Goal: Task Accomplishment & Management: Use online tool/utility

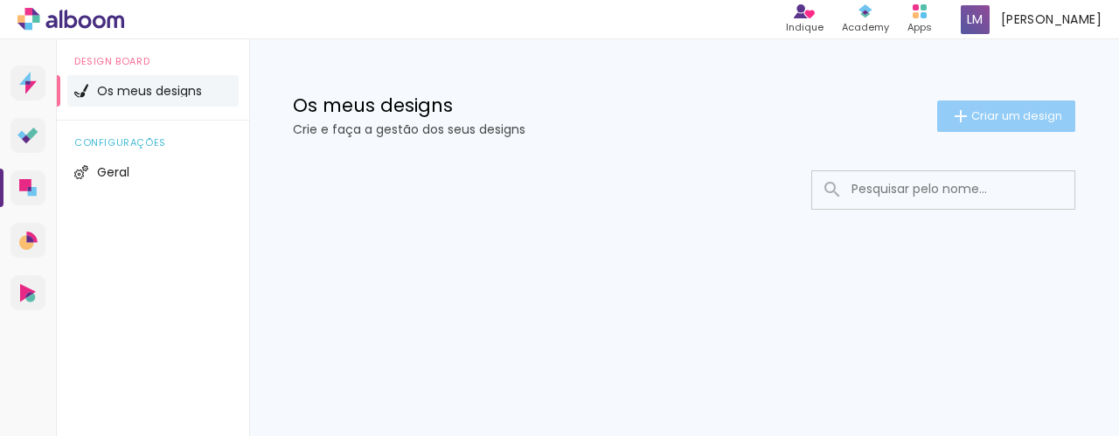
click at [1028, 114] on span "Criar um design" at bounding box center [1017, 115] width 91 height 11
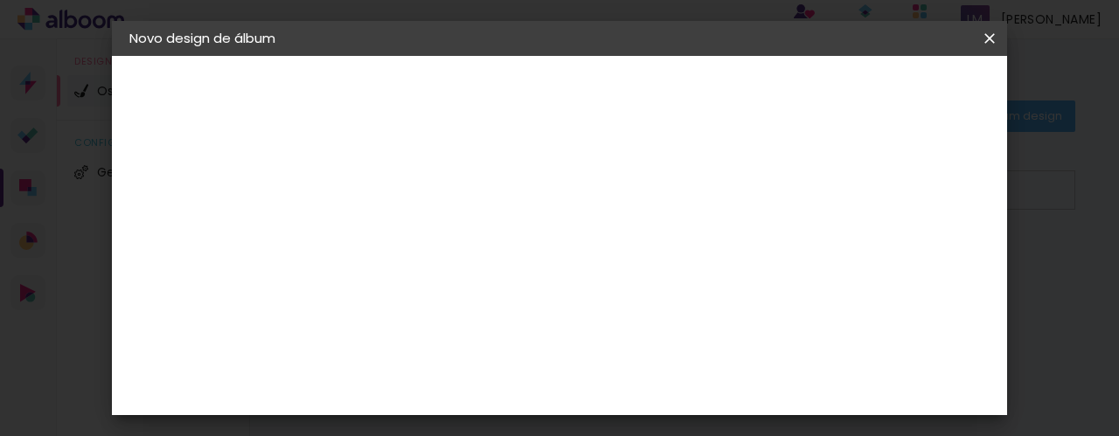
click at [415, 230] on input at bounding box center [415, 234] width 0 height 27
click at [415, 231] on input at bounding box center [415, 234] width 0 height 27
type input "[PERSON_NAME]"
type paper-input "[PERSON_NAME]"
click at [0, 0] on slot "Avançar" at bounding box center [0, 0] width 0 height 0
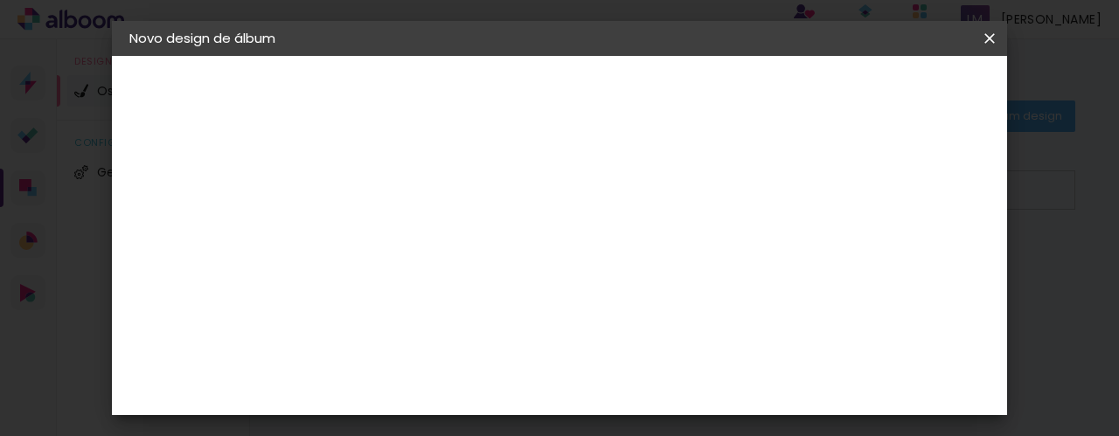
click at [472, 281] on iron-icon at bounding box center [465, 280] width 14 height 14
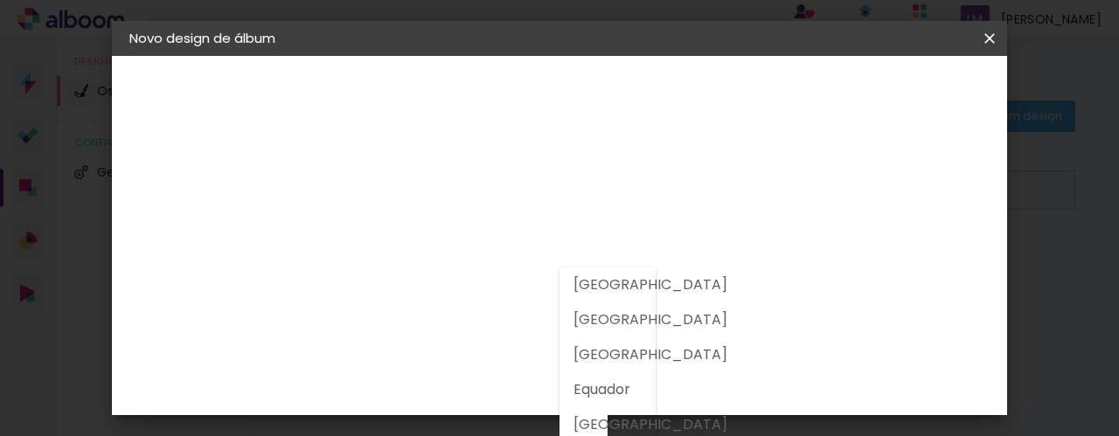
click at [0, 0] on slot "Brasil" at bounding box center [0, 0] width 0 height 0
type input "Brasil"
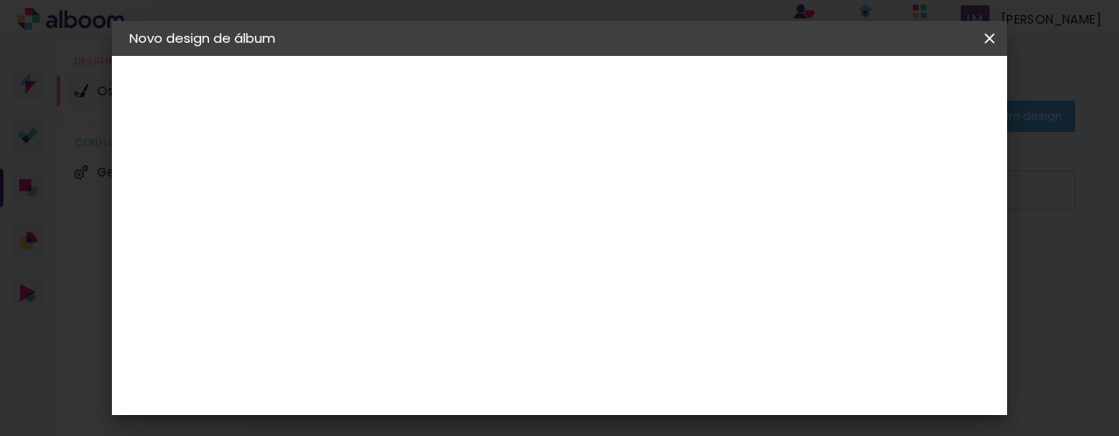
click at [450, 328] on input at bounding box center [452, 333] width 161 height 22
click at [526, 338] on input at bounding box center [452, 333] width 161 height 22
click at [676, 361] on div "Sugerir um laboratório" at bounding box center [637, 365] width 78 height 28
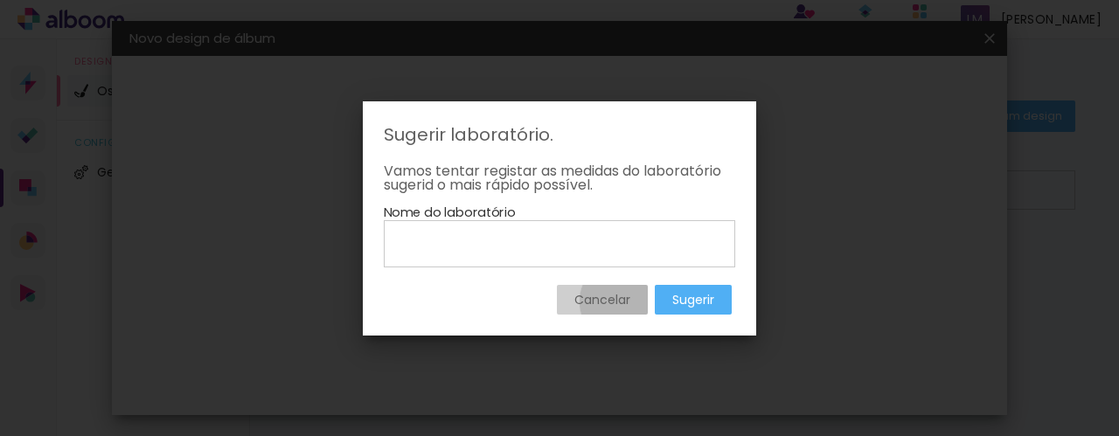
click at [0, 0] on slot "Cancelar" at bounding box center [0, 0] width 0 height 0
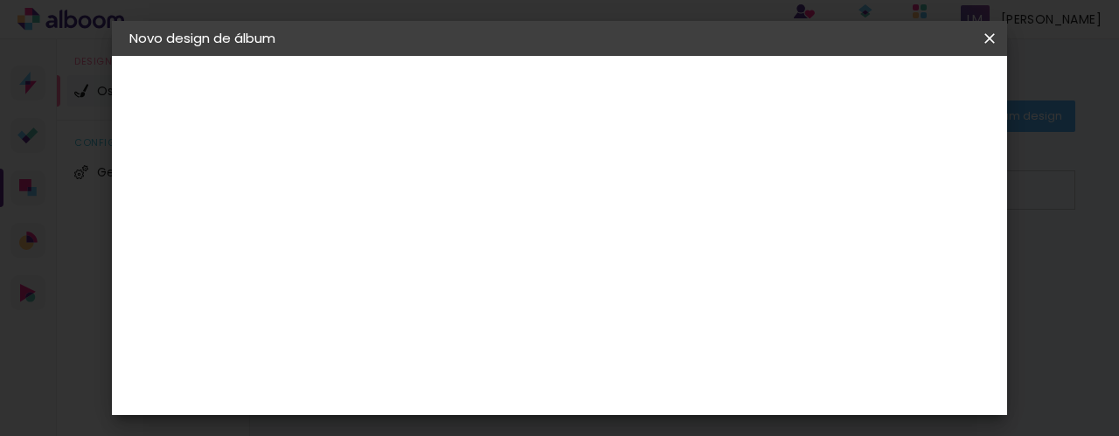
click at [676, 352] on div "Sugerir um laboratório" at bounding box center [637, 365] width 78 height 28
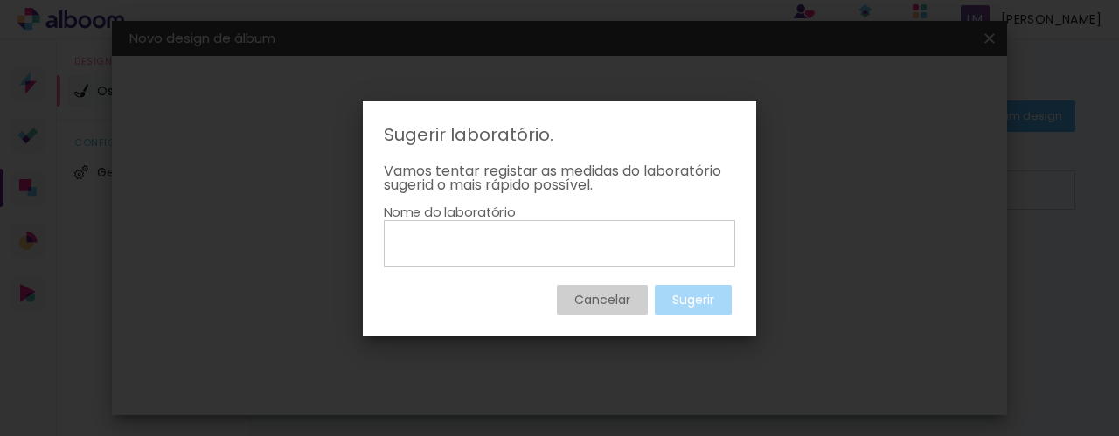
click at [814, 295] on iron-overlay-backdrop at bounding box center [559, 218] width 1119 height 436
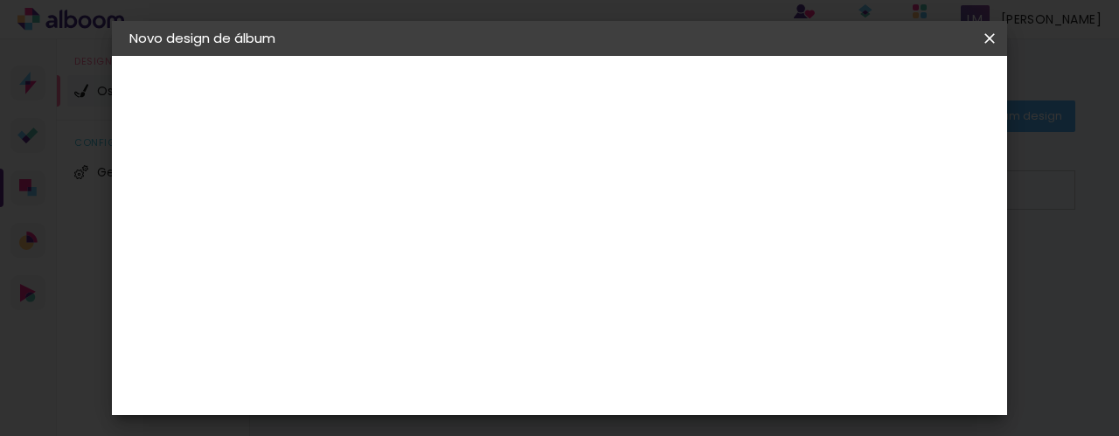
click at [457, 389] on div "3ZERO5" at bounding box center [430, 395] width 52 height 14
drag, startPoint x: 648, startPoint y: 308, endPoint x: 943, endPoint y: 90, distance: 366.5
click at [738, 90] on div "Fornecedor Escolha um fornecedor ou avance com o tamanho livre. Voltar Avançar" at bounding box center [538, 130] width 399 height 149
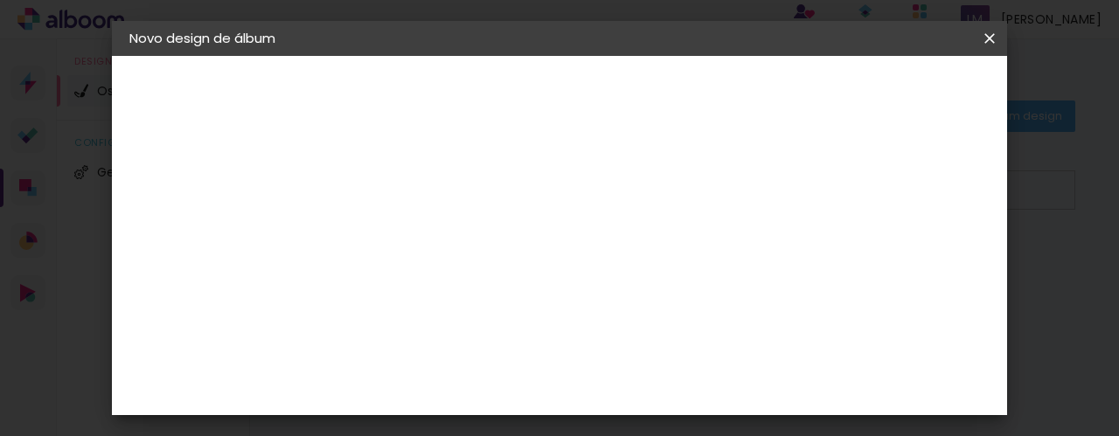
click at [712, 82] on paper-button "Avançar" at bounding box center [669, 93] width 86 height 30
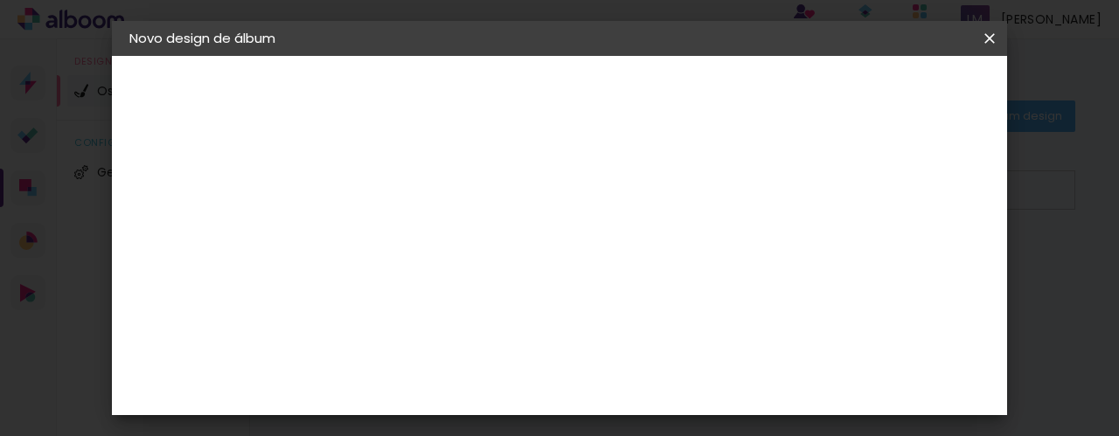
click at [0, 0] on slot "Avançar" at bounding box center [0, 0] width 0 height 0
click at [471, 192] on div at bounding box center [464, 192] width 16 height 16
type paper-checkbox "on"
click at [471, 192] on div at bounding box center [464, 192] width 16 height 16
click at [471, 184] on div at bounding box center [464, 192] width 16 height 16
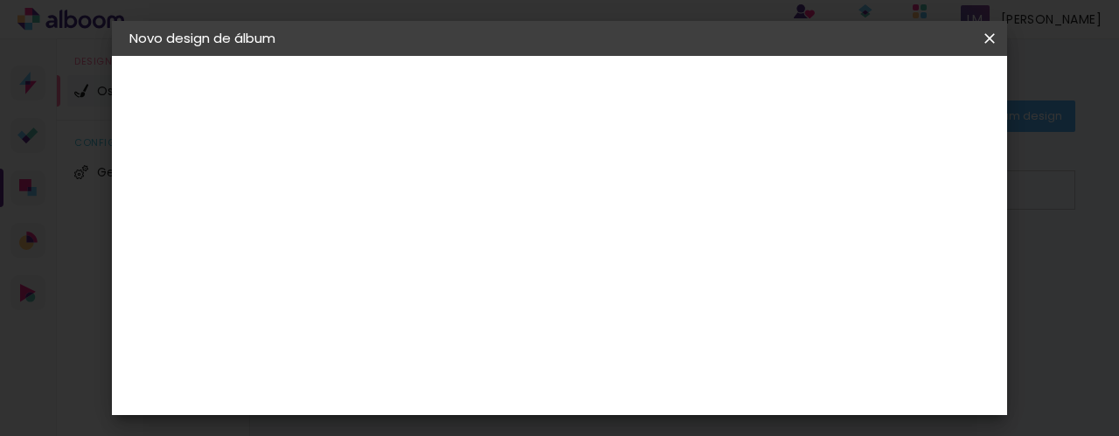
type input "1"
type paper-input "1"
click at [408, 191] on input "1" at bounding box center [390, 190] width 36 height 22
type input "2"
type paper-input "2"
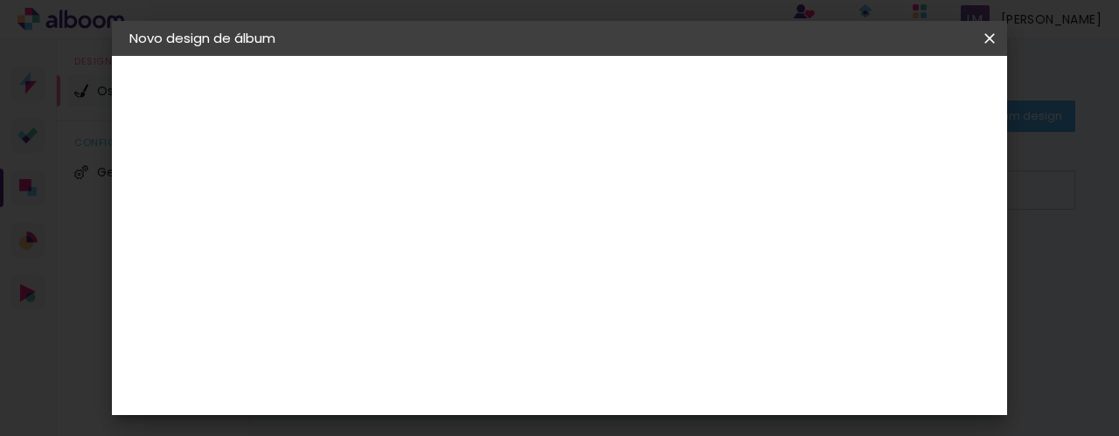
click at [408, 179] on input "2" at bounding box center [390, 190] width 36 height 22
click at [610, 93] on span "Iniciar design" at bounding box center [589, 99] width 40 height 24
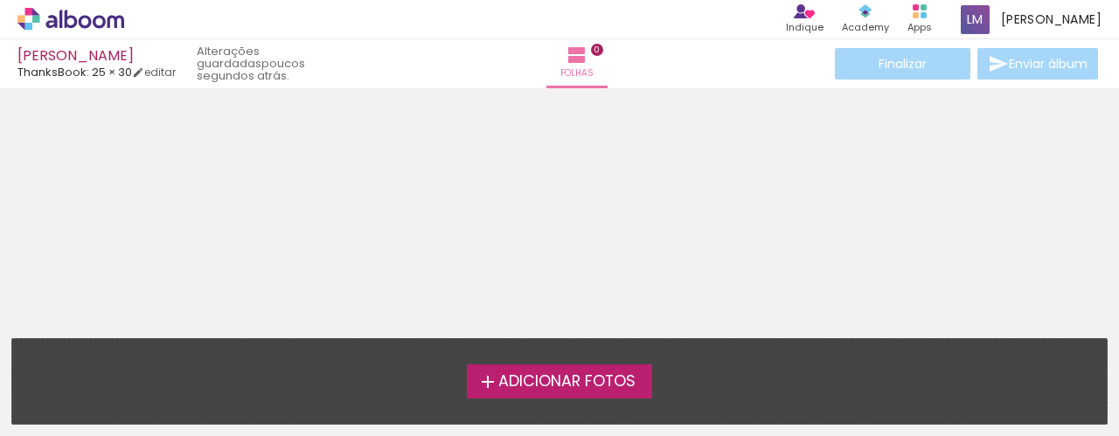
click at [613, 382] on span "Adicionar Fotos" at bounding box center [567, 382] width 137 height 16
click at [0, 0] on input "file" at bounding box center [0, 0] width 0 height 0
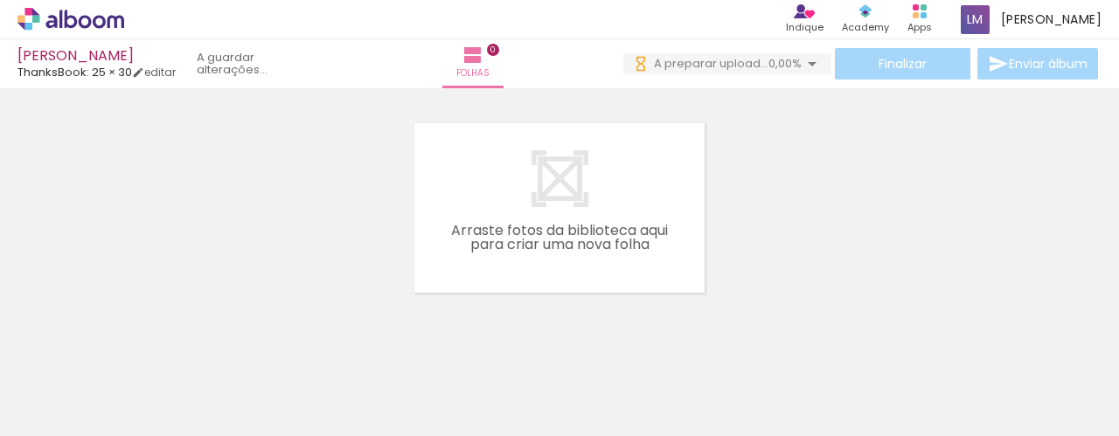
click at [184, 377] on div at bounding box center [175, 378] width 87 height 58
drag, startPoint x: 184, startPoint y: 377, endPoint x: 309, endPoint y: 308, distance: 142.9
click at [303, 310] on quentale-workspace at bounding box center [559, 218] width 1119 height 436
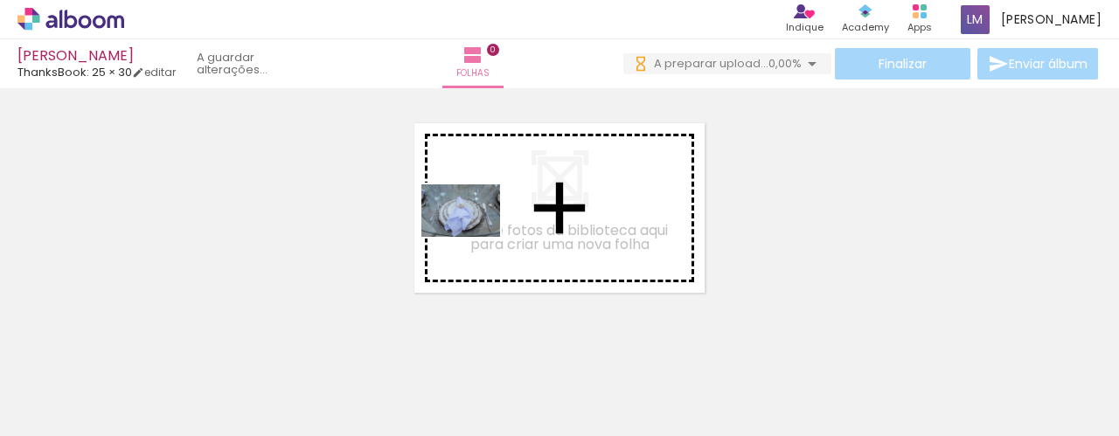
drag, startPoint x: 185, startPoint y: 377, endPoint x: 474, endPoint y: 237, distance: 320.7
click at [474, 237] on quentale-workspace at bounding box center [559, 218] width 1119 height 436
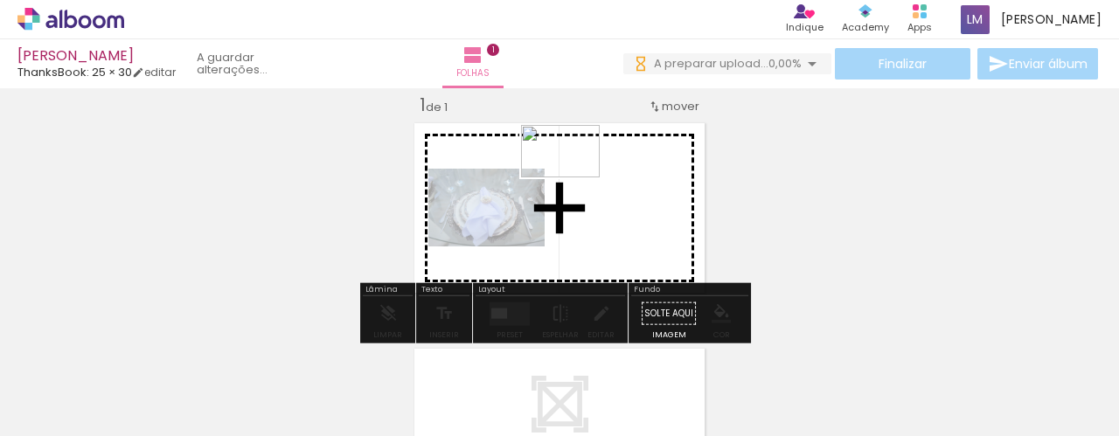
drag, startPoint x: 318, startPoint y: 354, endPoint x: 575, endPoint y: 178, distance: 311.2
click at [575, 178] on quentale-workspace at bounding box center [559, 218] width 1119 height 436
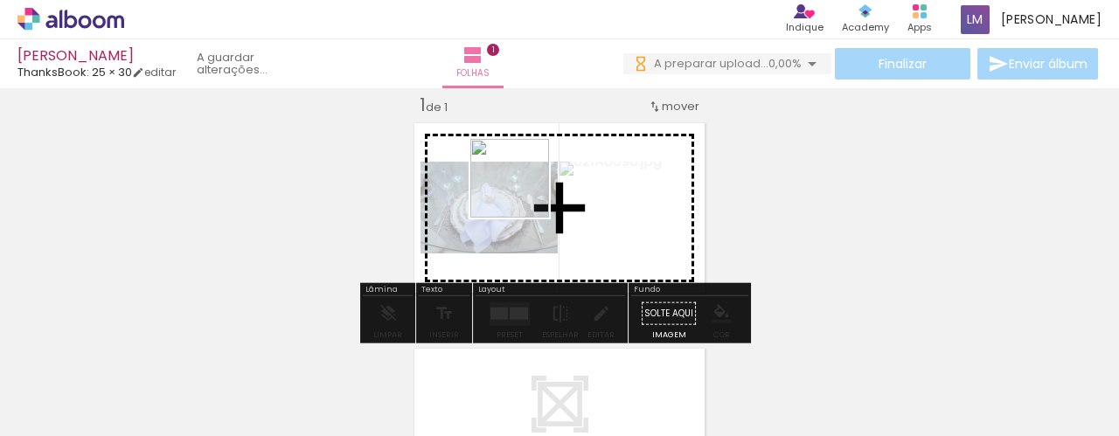
drag, startPoint x: 376, startPoint y: 387, endPoint x: 534, endPoint y: 181, distance: 260.1
click at [534, 181] on quentale-workspace at bounding box center [559, 218] width 1119 height 436
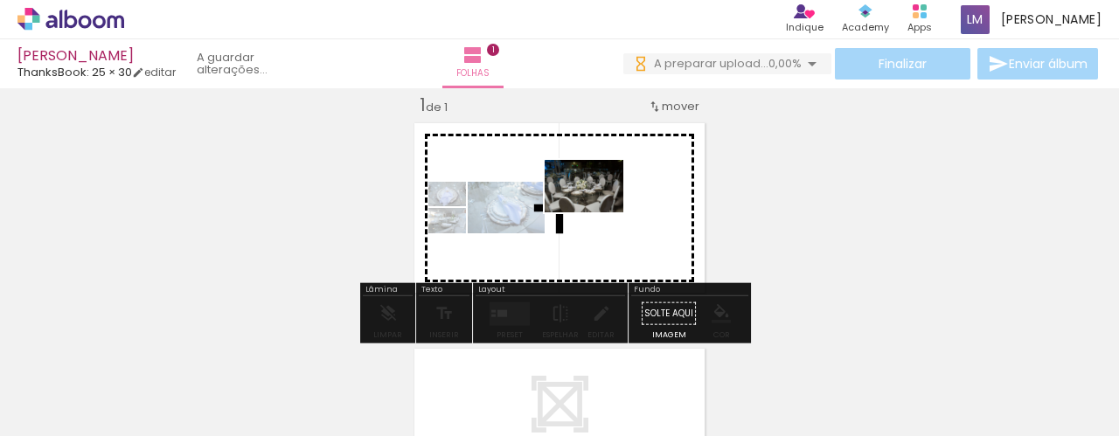
drag, startPoint x: 486, startPoint y: 379, endPoint x: 598, endPoint y: 213, distance: 200.4
click at [598, 213] on quentale-workspace at bounding box center [559, 218] width 1119 height 436
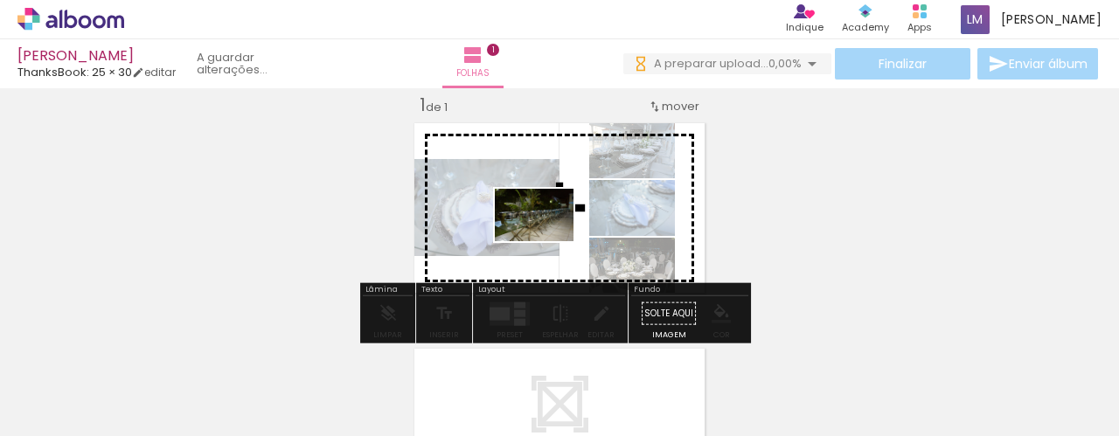
drag, startPoint x: 581, startPoint y: 354, endPoint x: 547, endPoint y: 239, distance: 120.4
click at [547, 239] on quentale-workspace at bounding box center [559, 218] width 1119 height 436
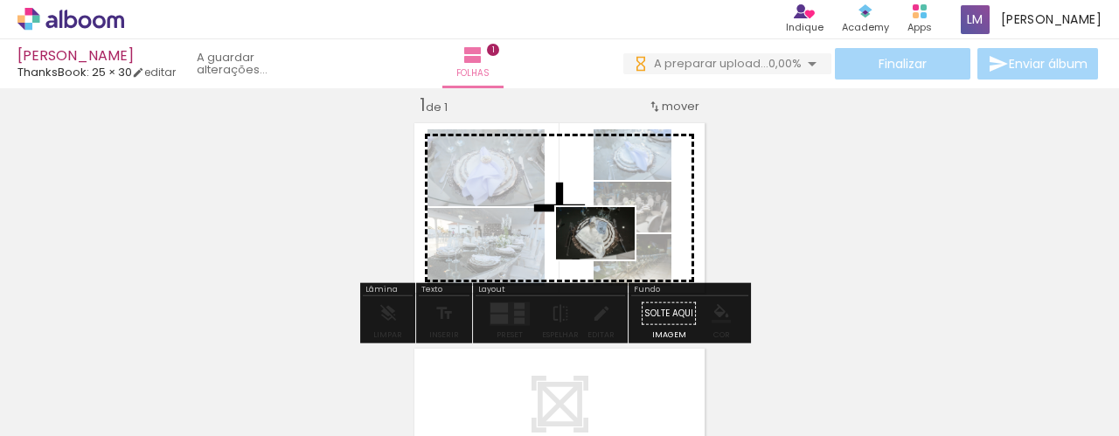
drag, startPoint x: 669, startPoint y: 365, endPoint x: 609, endPoint y: 260, distance: 121.1
click at [609, 260] on quentale-workspace at bounding box center [559, 218] width 1119 height 436
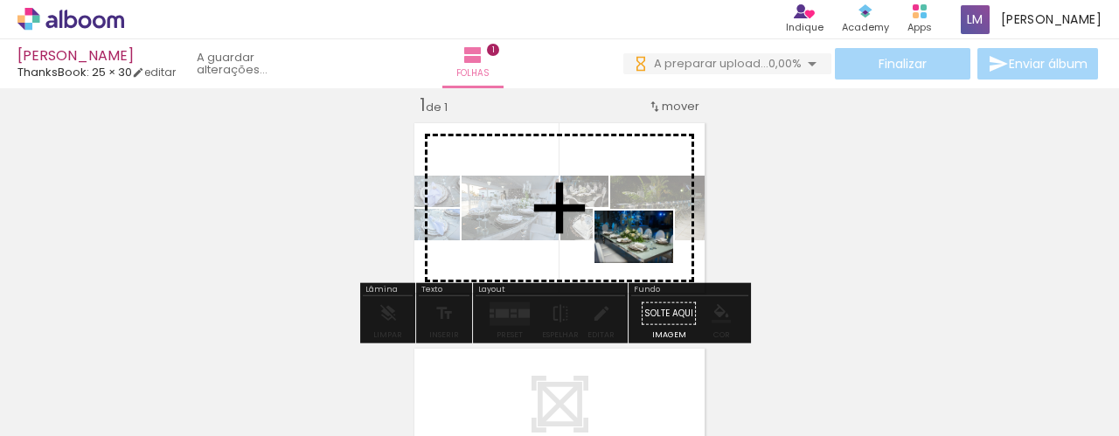
drag, startPoint x: 737, startPoint y: 368, endPoint x: 638, endPoint y: 253, distance: 152.5
click at [638, 253] on quentale-workspace at bounding box center [559, 218] width 1119 height 436
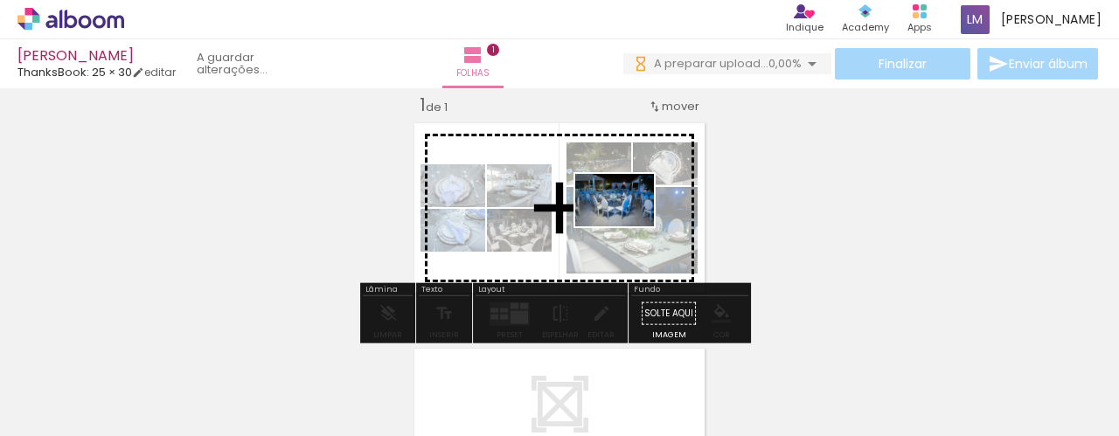
drag, startPoint x: 861, startPoint y: 378, endPoint x: 627, endPoint y: 227, distance: 279.0
click at [627, 227] on quentale-workspace at bounding box center [559, 218] width 1119 height 436
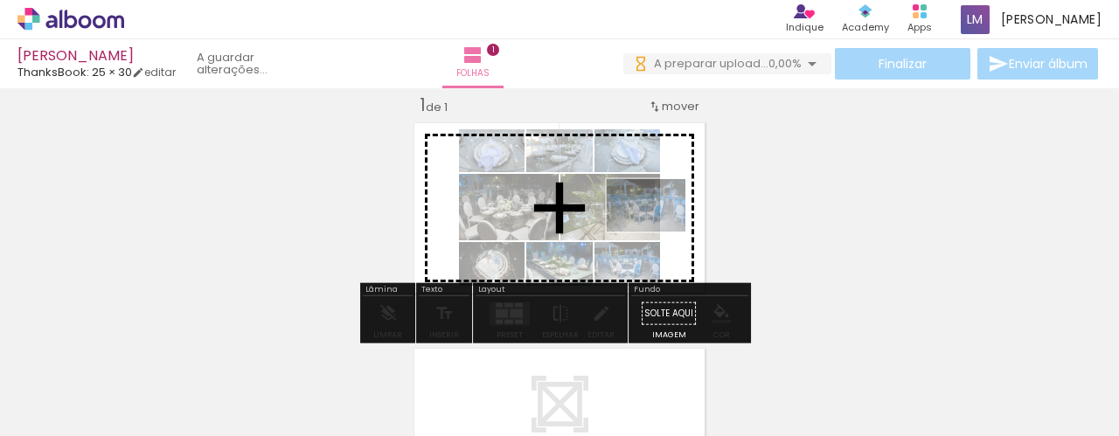
drag, startPoint x: 881, startPoint y: 375, endPoint x: 659, endPoint y: 232, distance: 263.7
click at [659, 232] on quentale-workspace at bounding box center [559, 218] width 1119 height 436
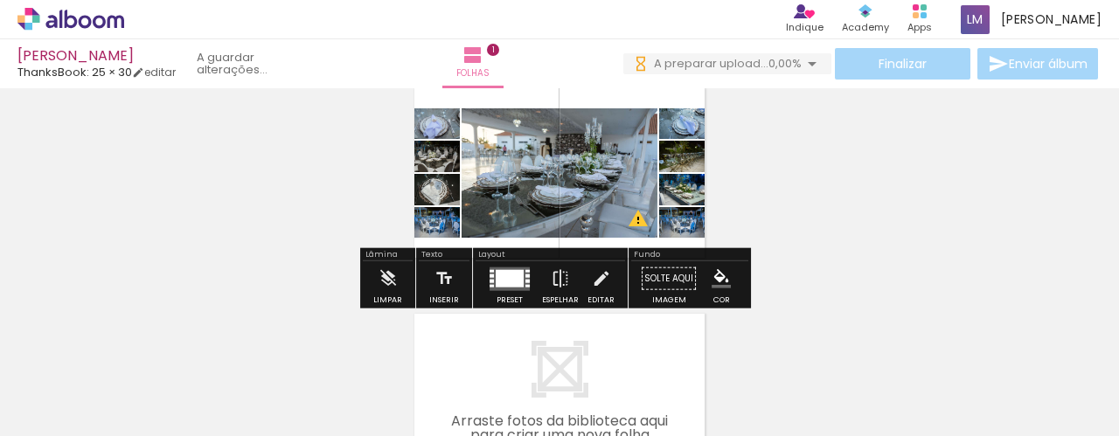
click at [509, 277] on div at bounding box center [510, 277] width 28 height 17
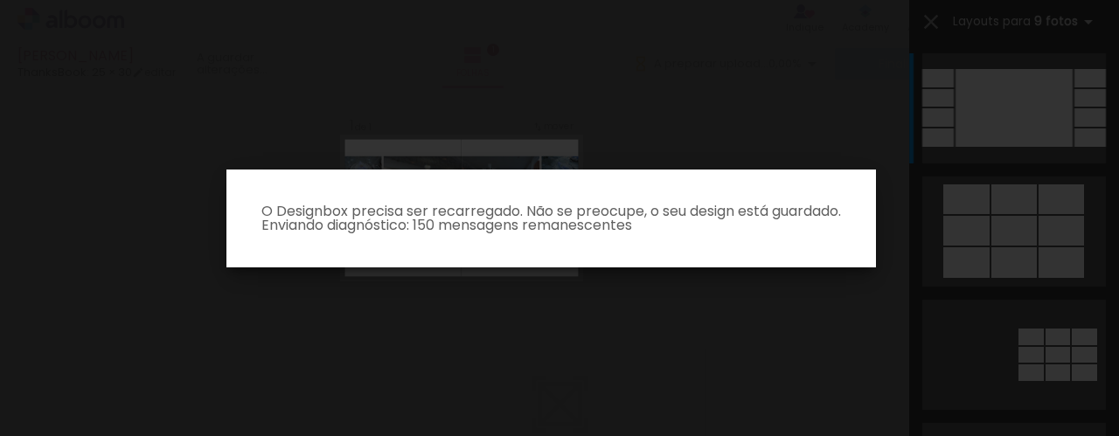
click at [888, 104] on iron-overlay-backdrop at bounding box center [559, 218] width 1119 height 436
click at [801, 85] on iron-overlay-backdrop at bounding box center [559, 218] width 1119 height 436
click at [910, 329] on iron-overlay-backdrop at bounding box center [559, 218] width 1119 height 436
click at [392, 385] on iron-overlay-backdrop at bounding box center [559, 218] width 1119 height 436
click at [1048, 104] on iron-overlay-backdrop at bounding box center [559, 218] width 1119 height 436
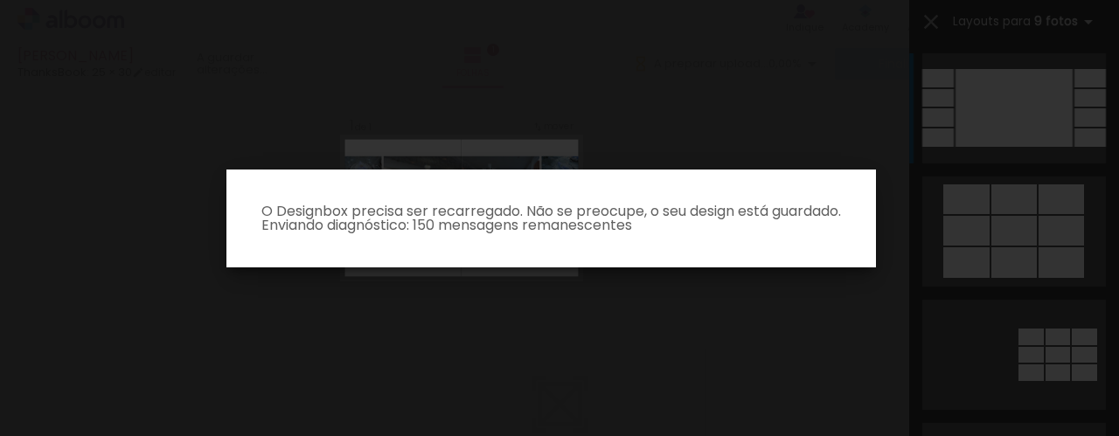
click at [593, 190] on paper-dialog "O Designbox precisa ser recarregado. Não se preocupe, o seu design está guardad…" at bounding box center [552, 219] width 650 height 98
click at [756, 108] on iron-overlay-backdrop at bounding box center [559, 218] width 1119 height 436
click at [917, 231] on iron-overlay-backdrop at bounding box center [559, 218] width 1119 height 436
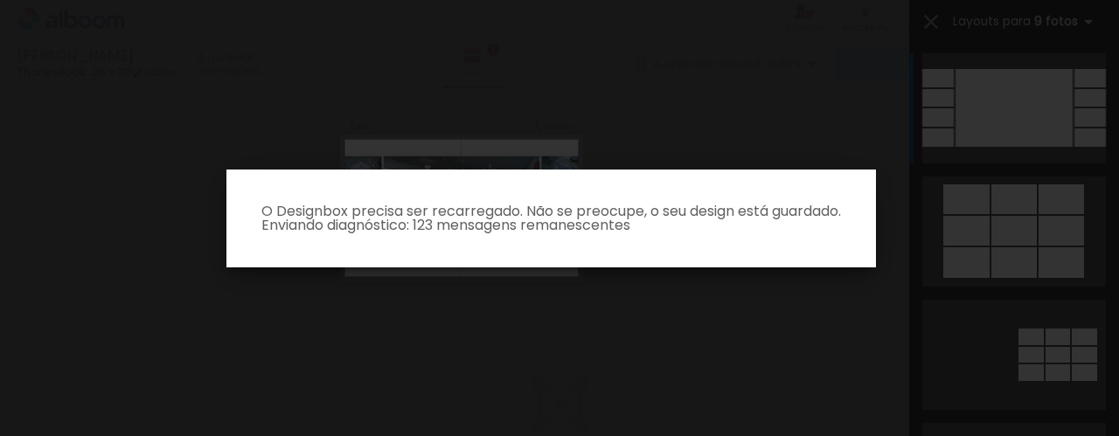
click at [917, 231] on iron-overlay-backdrop at bounding box center [559, 218] width 1119 height 436
click at [571, 213] on p "O Designbox precisa ser recarregado. Não se preocupe, o seu design está guardad…" at bounding box center [552, 219] width 622 height 28
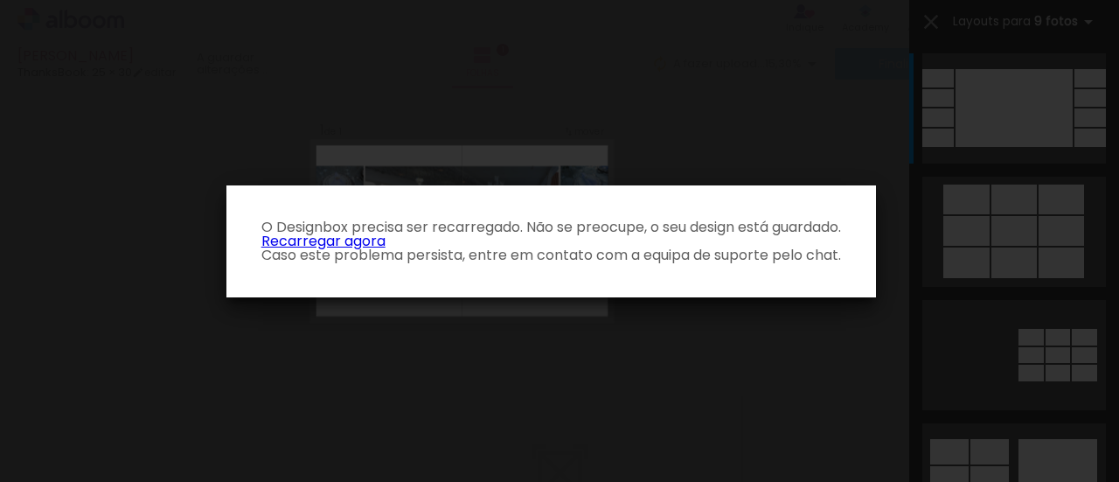
click at [638, 73] on iron-overlay-backdrop at bounding box center [559, 241] width 1119 height 482
click at [376, 240] on link "Recarregar agora" at bounding box center [323, 241] width 124 height 20
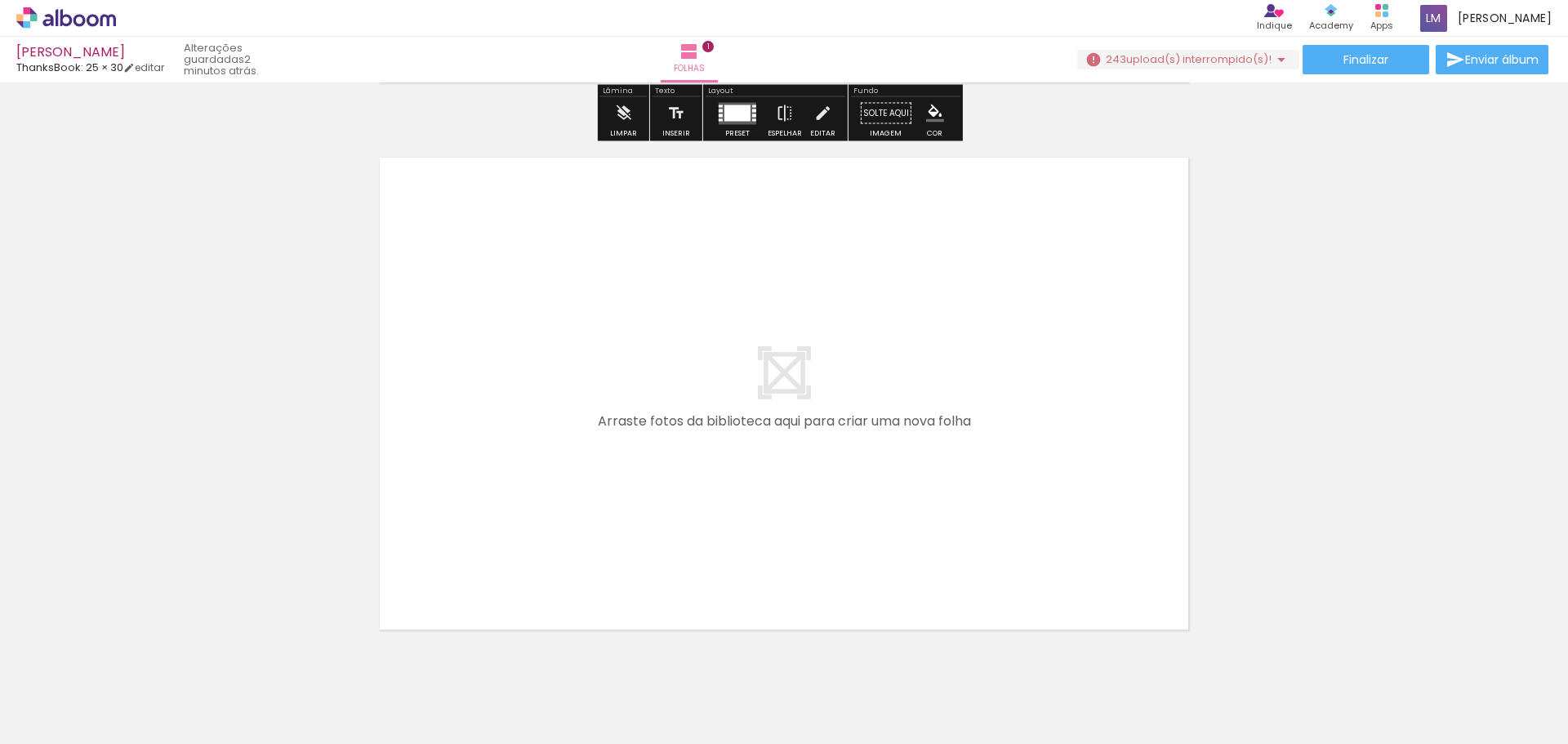
scroll to position [598, 0]
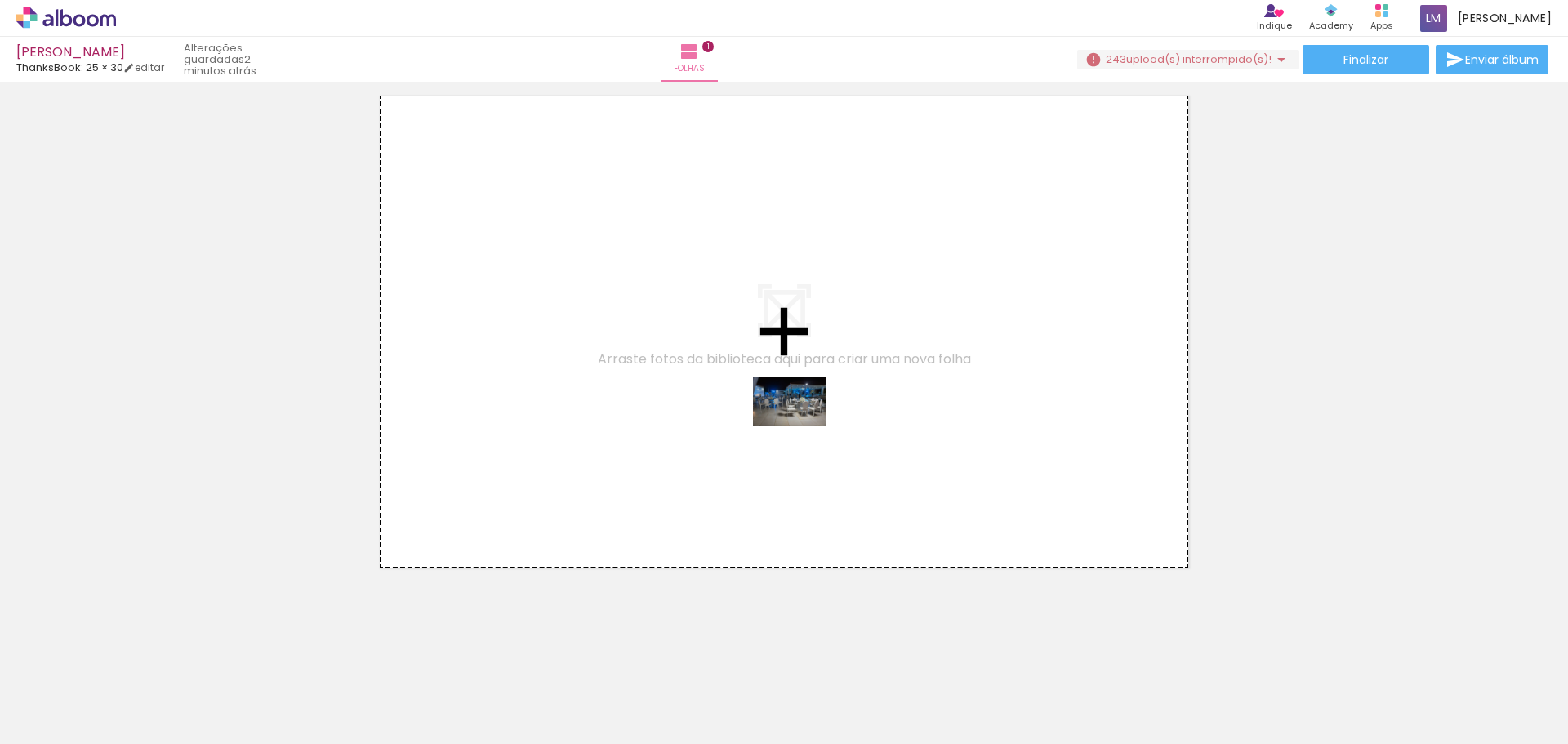
drag, startPoint x: 910, startPoint y: 694, endPoint x: 802, endPoint y: 425, distance: 289.9
click at [802, 425] on quentale-workspace at bounding box center [784, 372] width 1568 height 744
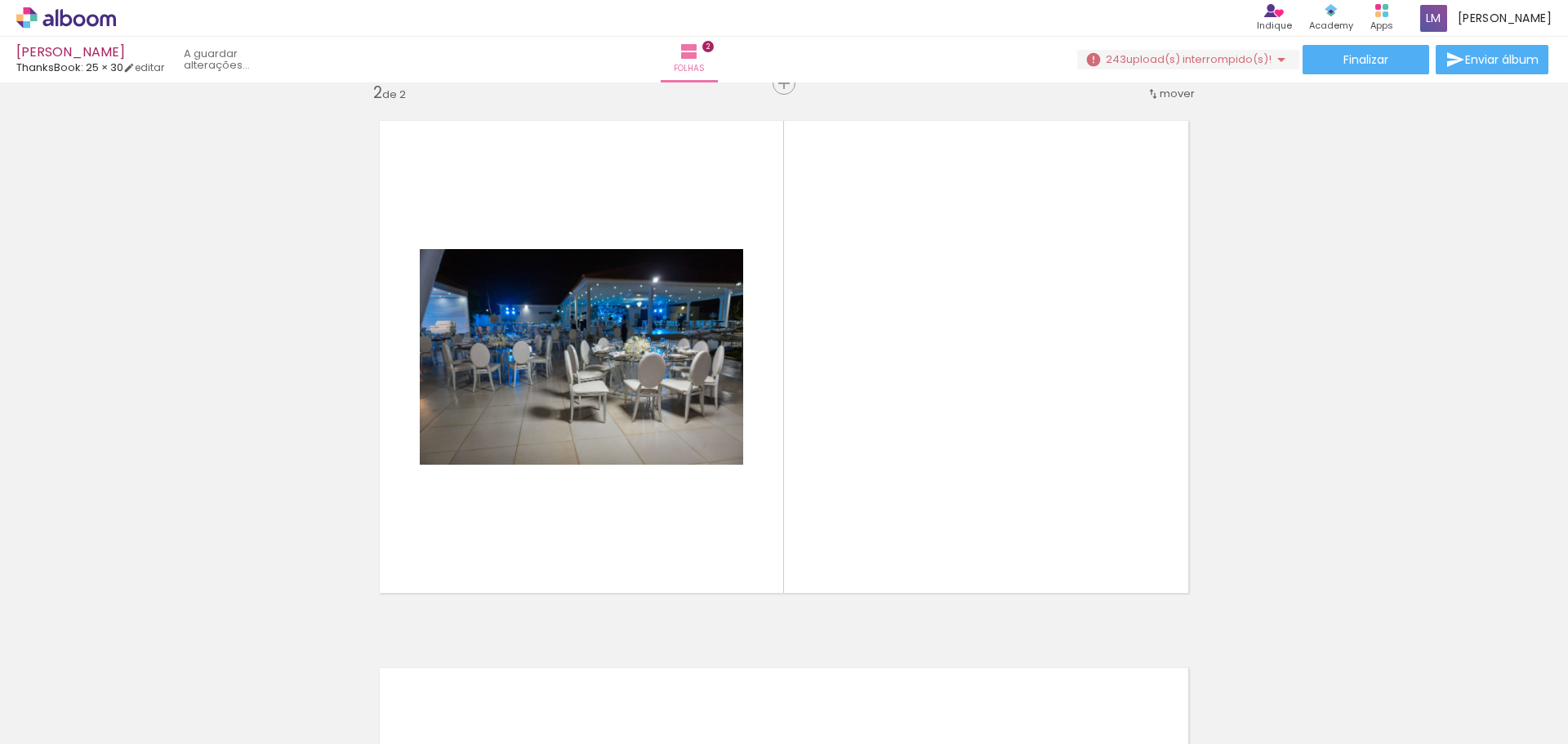
scroll to position [569, 0]
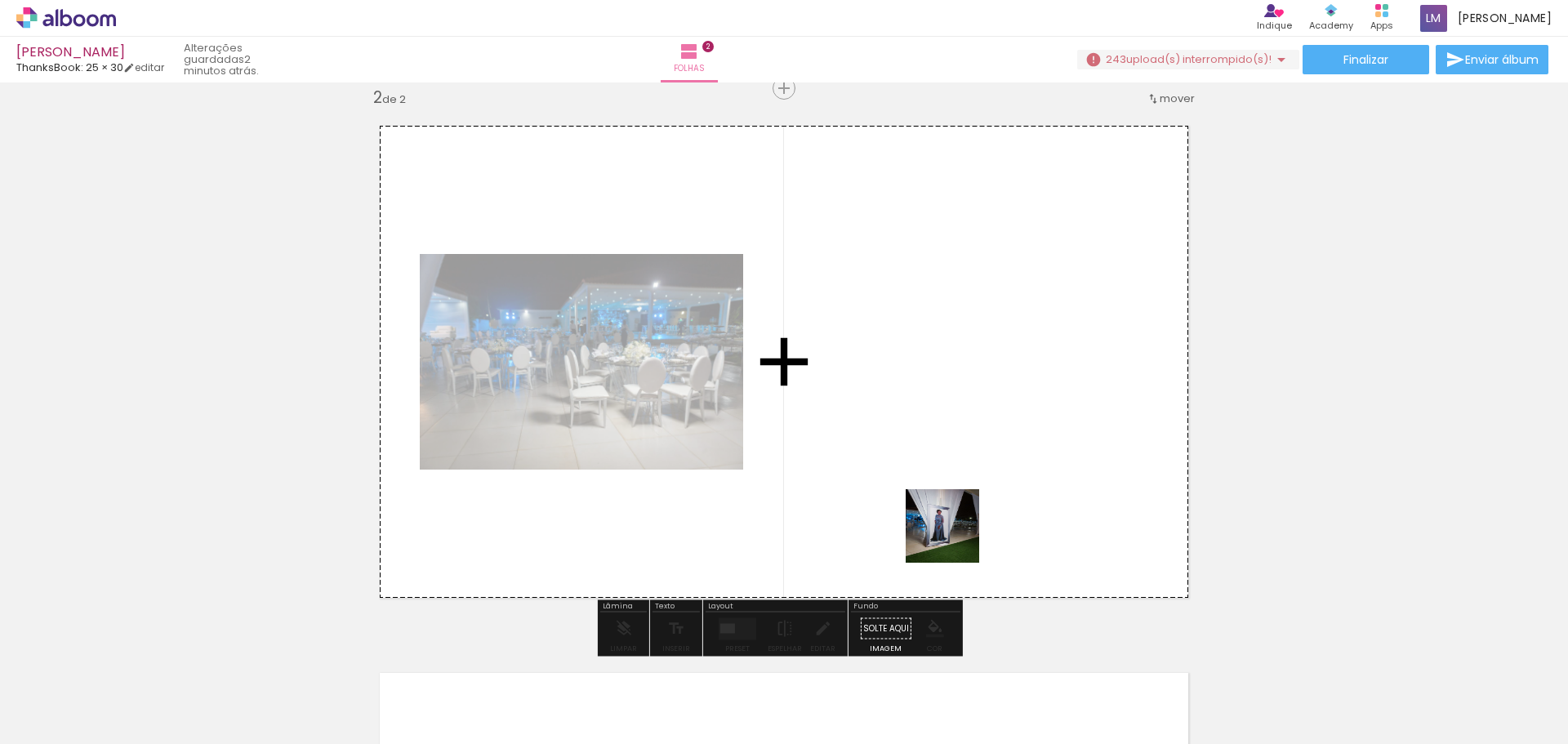
drag, startPoint x: 1005, startPoint y: 690, endPoint x: 959, endPoint y: 436, distance: 258.1
click at [959, 438] on quentale-workspace at bounding box center [784, 372] width 1568 height 744
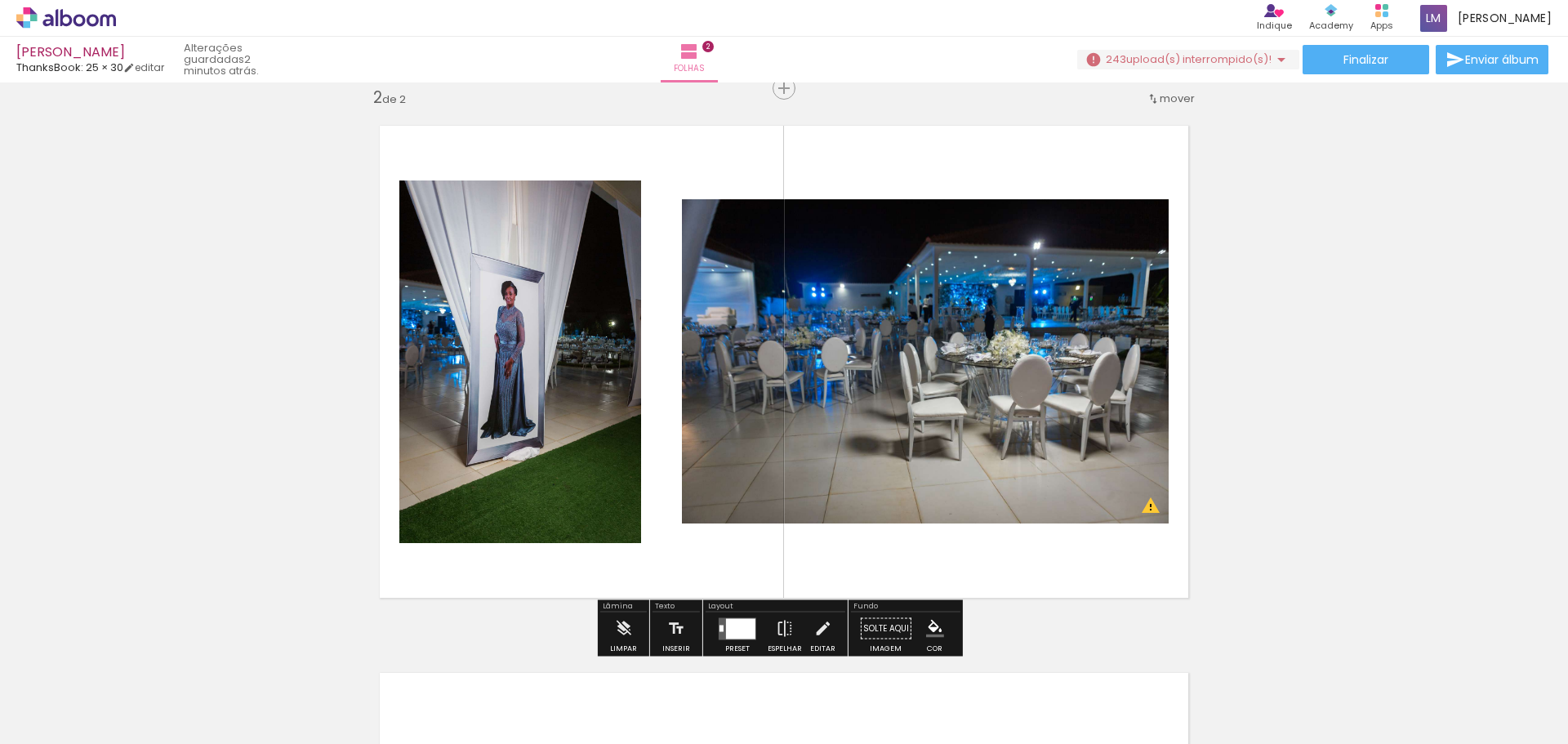
drag, startPoint x: 1117, startPoint y: 692, endPoint x: 1039, endPoint y: 512, distance: 196.2
click at [1039, 449] on quentale-workspace at bounding box center [784, 372] width 1568 height 744
drag, startPoint x: 1080, startPoint y: 663, endPoint x: 1031, endPoint y: 563, distance: 111.4
click at [1031, 449] on quentale-workspace at bounding box center [784, 372] width 1568 height 744
drag, startPoint x: 1061, startPoint y: 670, endPoint x: 982, endPoint y: 523, distance: 166.9
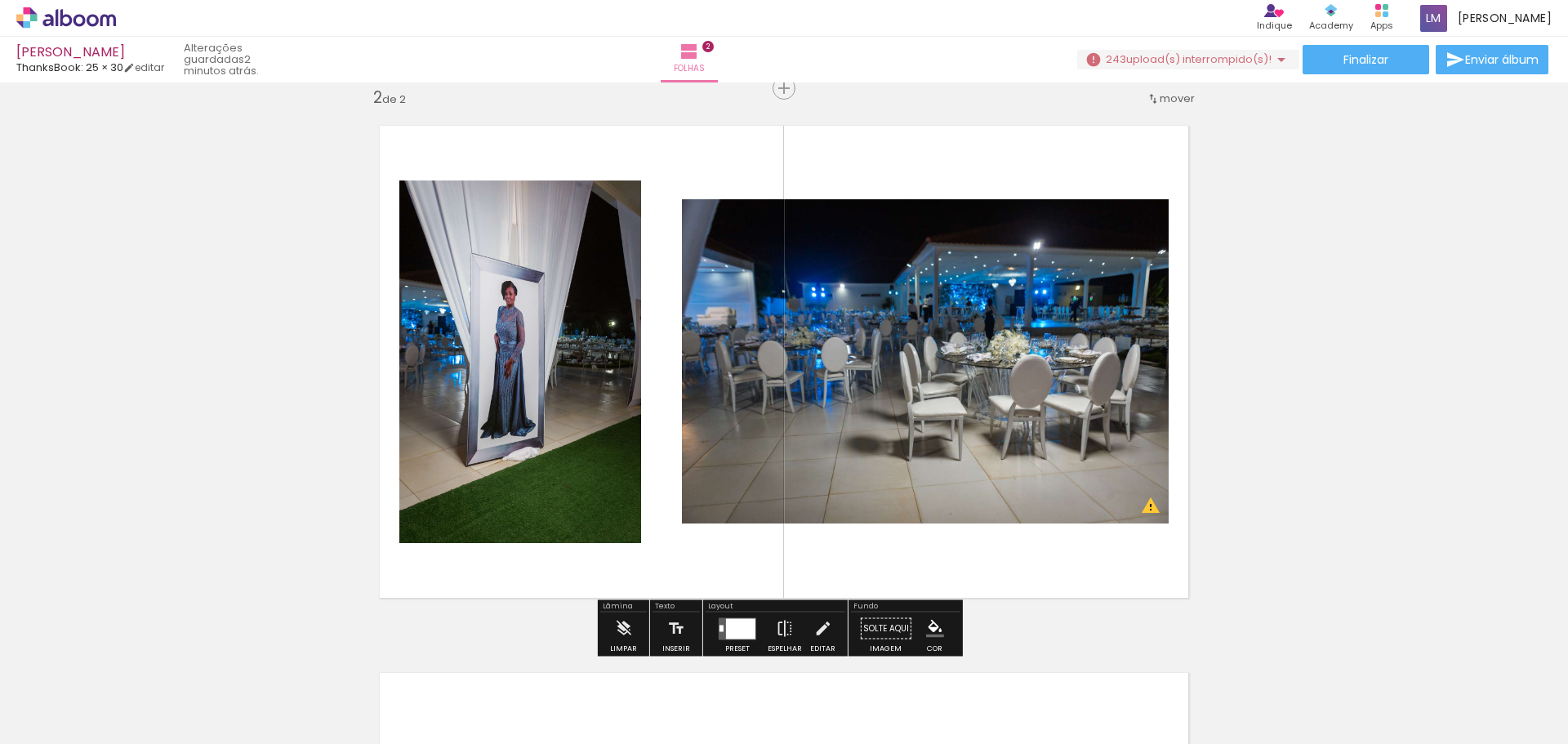
click at [982, 449] on quentale-workspace at bounding box center [784, 372] width 1568 height 744
click at [134, 449] on iron-horizontal-list at bounding box center [117, 692] width 33 height 102
click at [1045, 449] on div "Inserir folha 1 de 2 Inserir folha 2 de 2 O Designbox precisa de aumentar a sua…" at bounding box center [784, 341] width 1568 height 1642
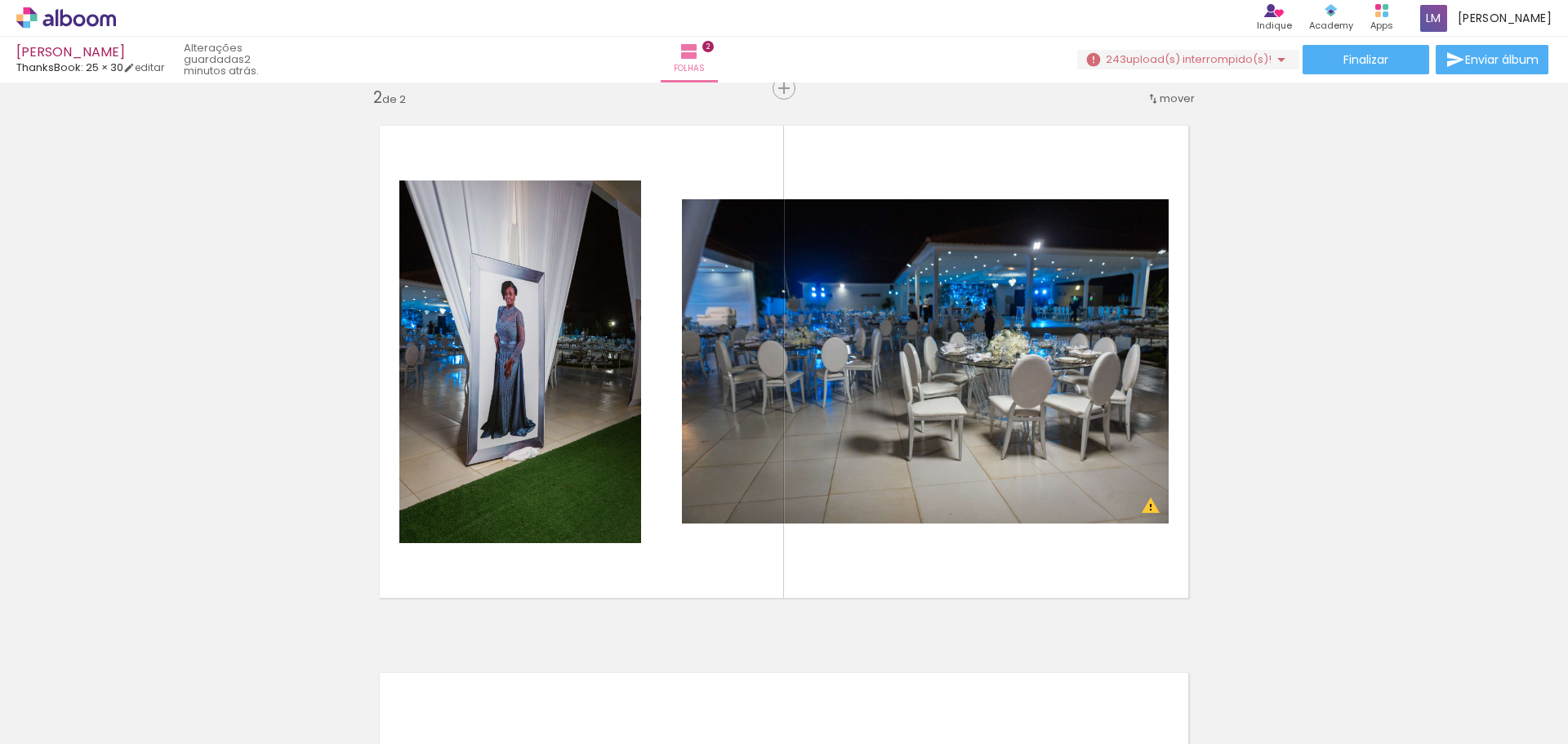
drag, startPoint x: 1068, startPoint y: 682, endPoint x: 1054, endPoint y: 674, distance: 16.1
click at [134, 449] on iron-horizontal-list at bounding box center [117, 692] width 33 height 102
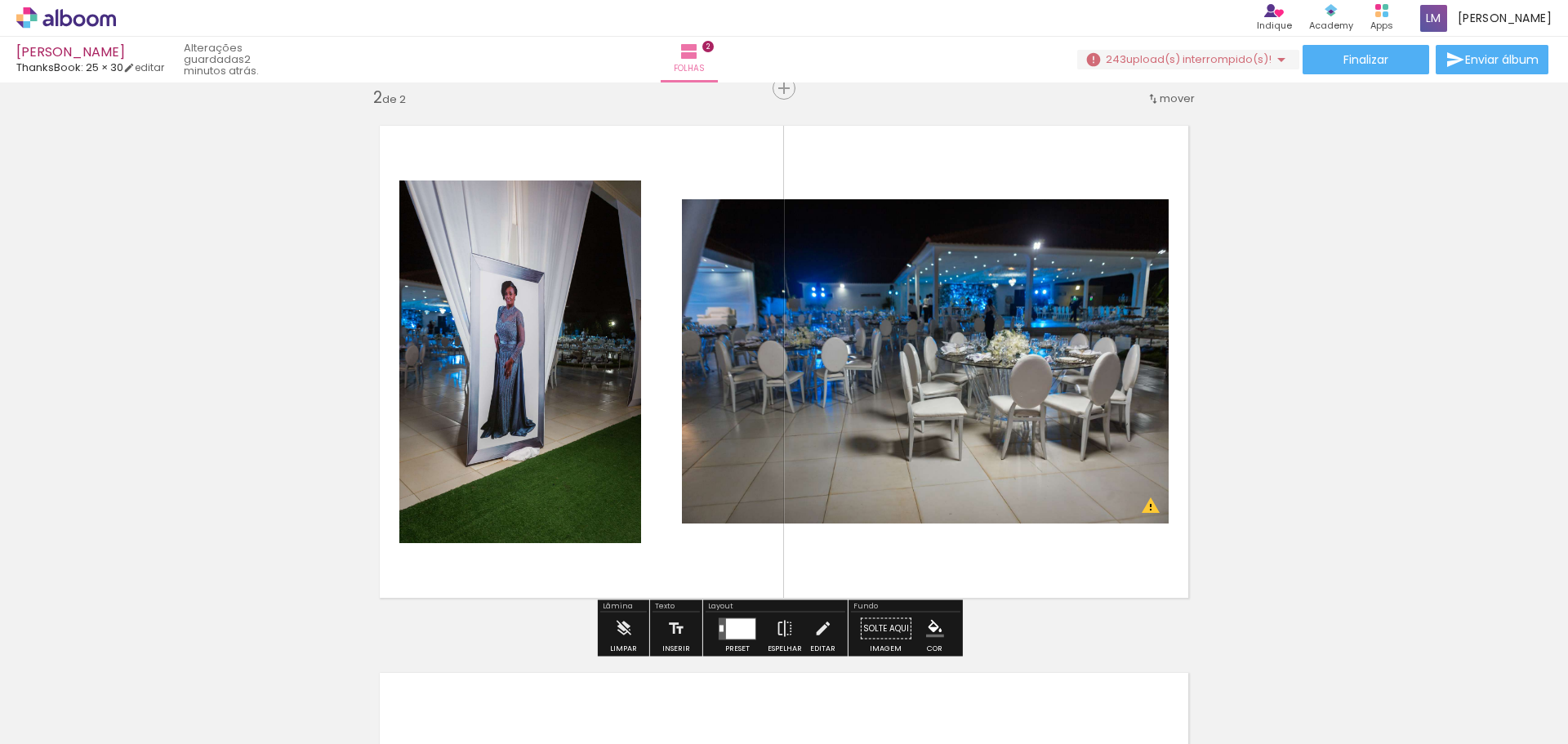
drag, startPoint x: 1097, startPoint y: 690, endPoint x: 1320, endPoint y: 708, distance: 223.7
click at [134, 449] on iron-horizontal-list at bounding box center [117, 692] width 33 height 102
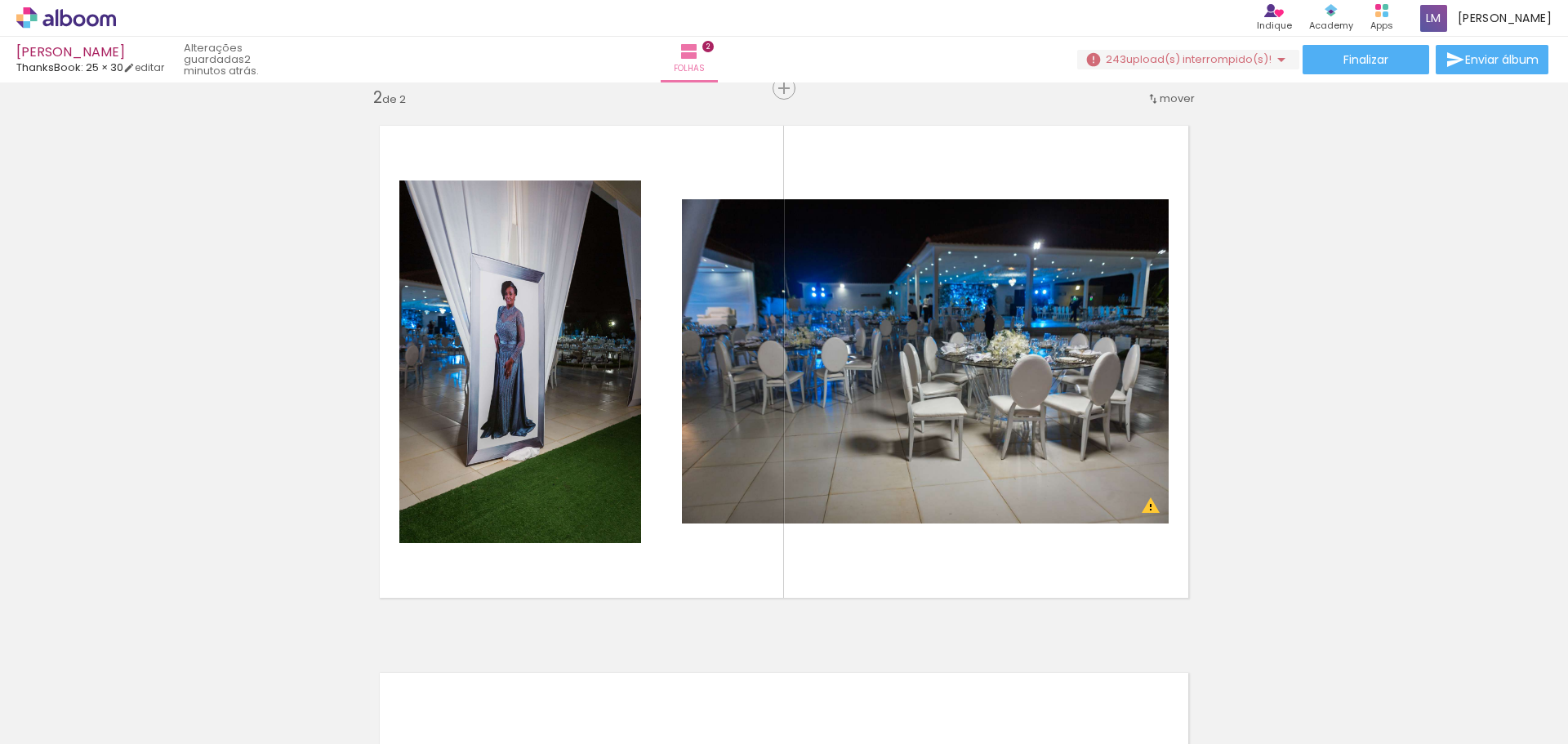
click at [134, 449] on iron-horizontal-list at bounding box center [117, 692] width 33 height 102
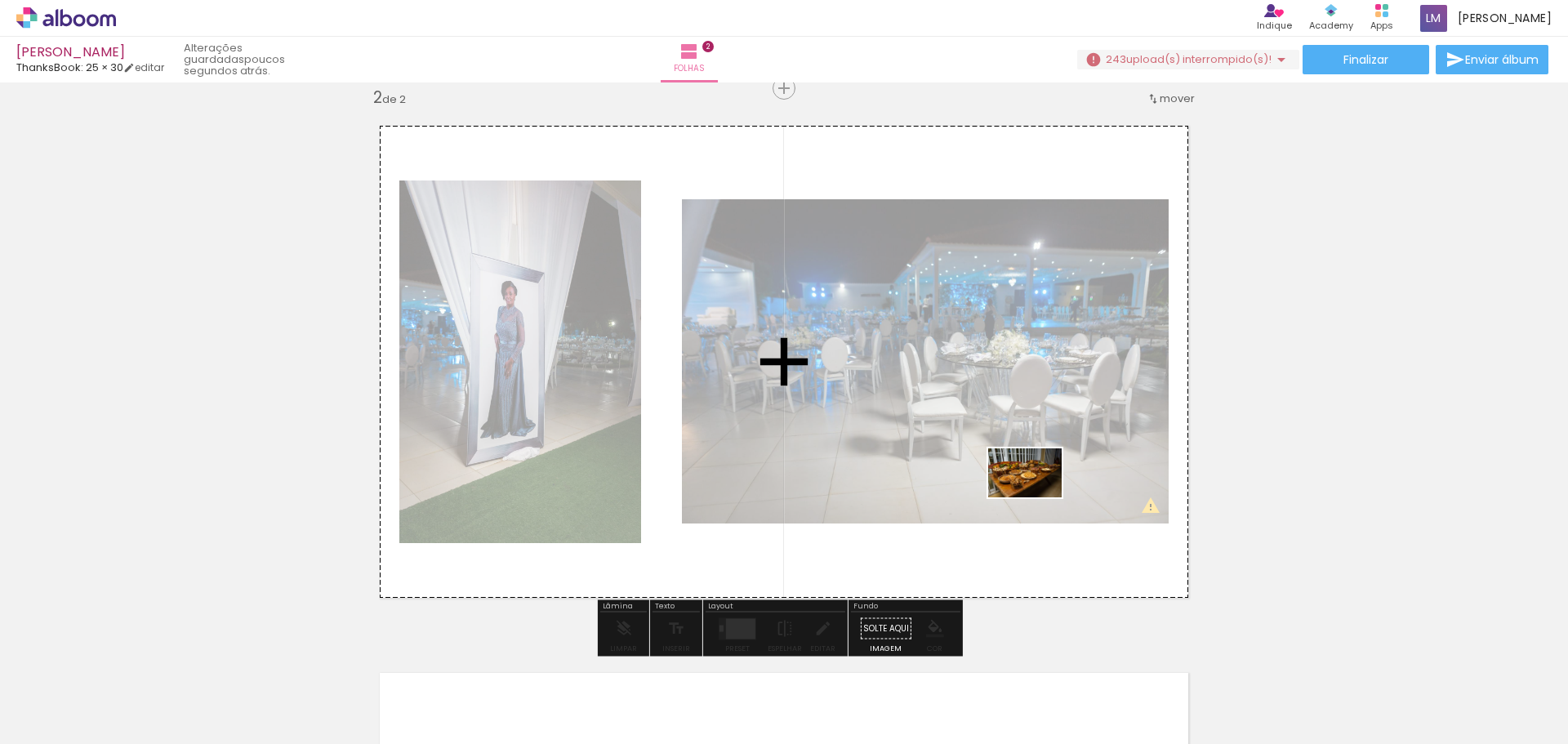
drag, startPoint x: 1524, startPoint y: 689, endPoint x: 1037, endPoint y: 497, distance: 523.5
click at [1037, 449] on quentale-workspace at bounding box center [784, 372] width 1568 height 744
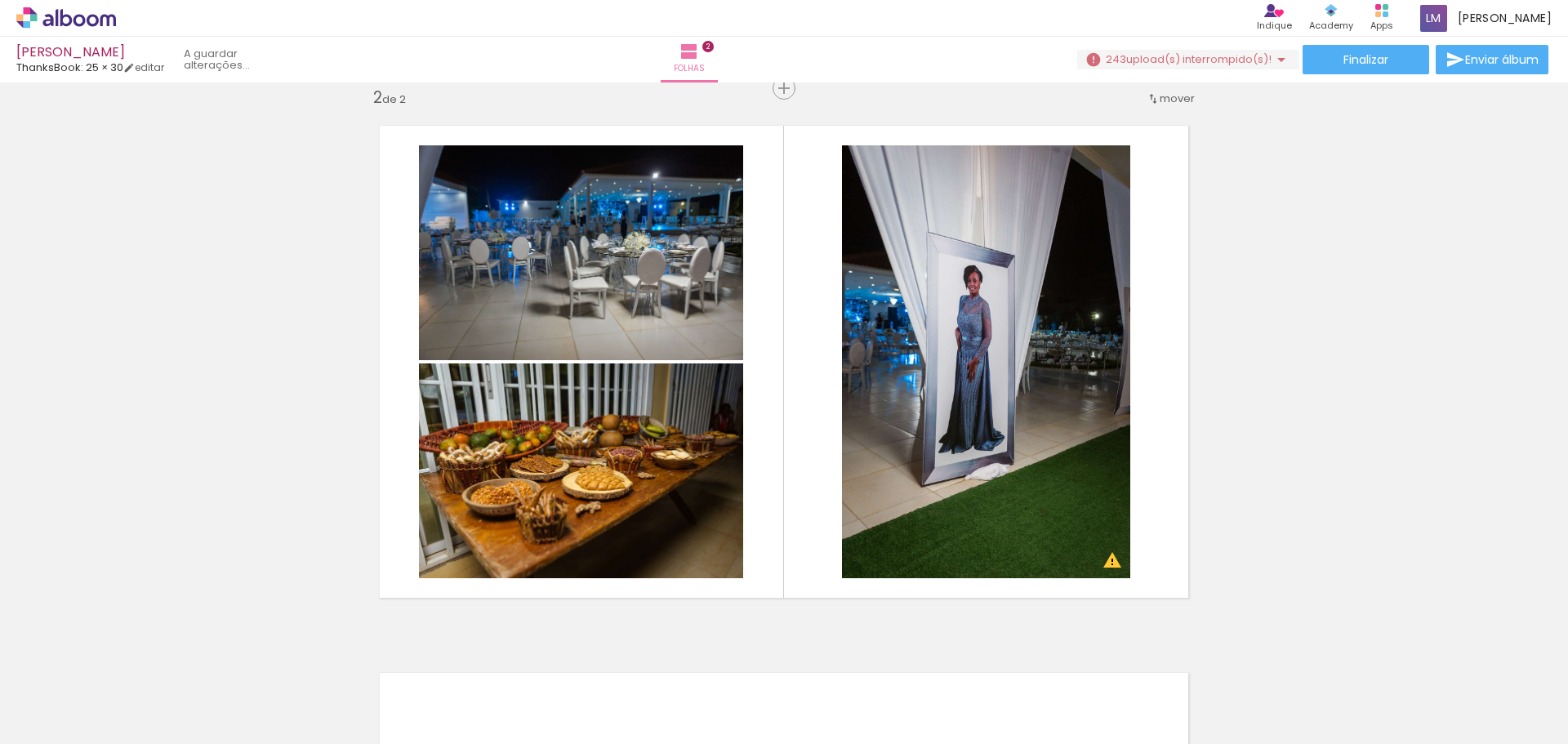
drag, startPoint x: 1355, startPoint y: 688, endPoint x: 1190, endPoint y: 672, distance: 165.8
click at [134, 449] on iron-horizontal-list at bounding box center [117, 692] width 33 height 102
drag, startPoint x: 1041, startPoint y: 669, endPoint x: 1073, endPoint y: 667, distance: 32.1
click at [134, 449] on iron-horizontal-list at bounding box center [117, 692] width 33 height 102
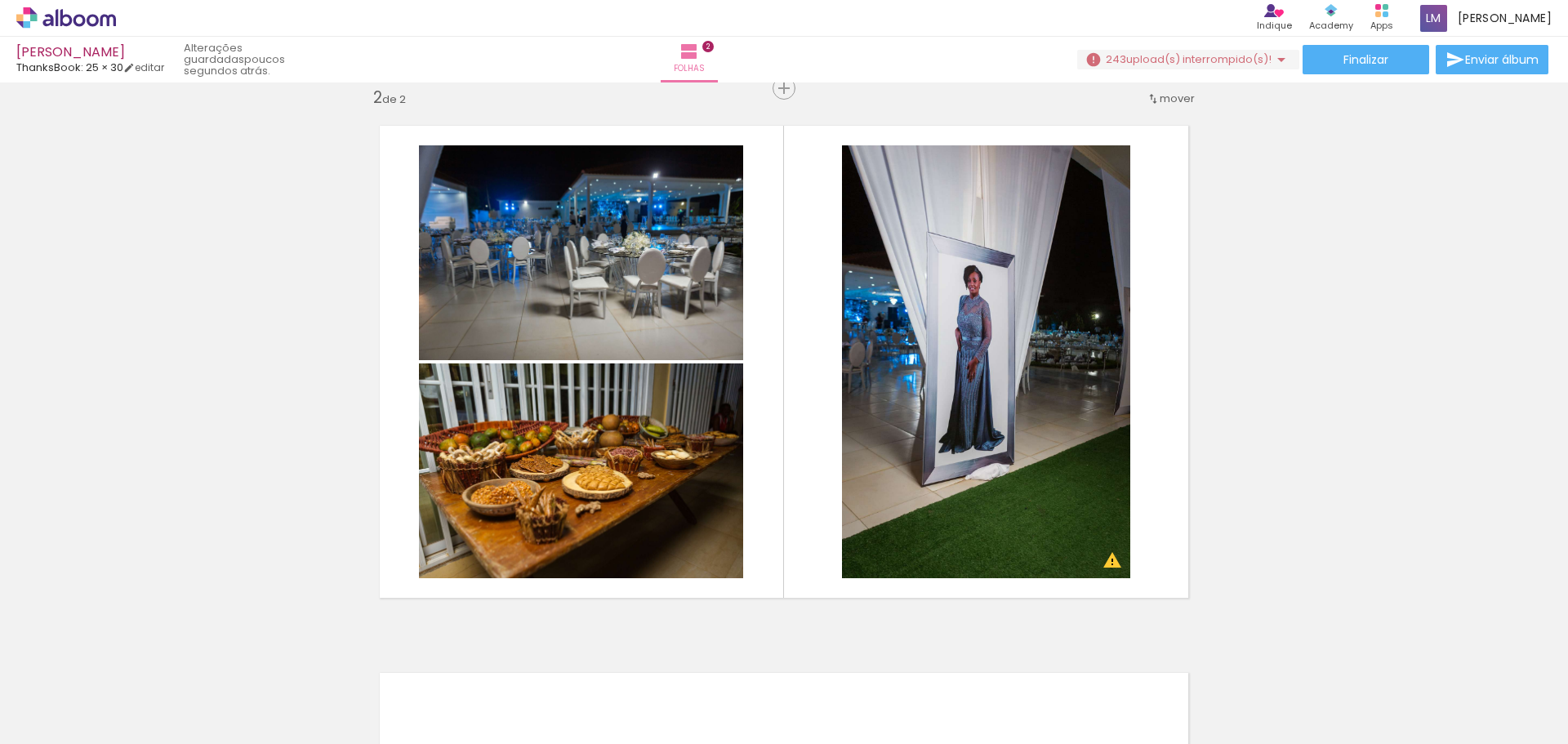
scroll to position [0, 733]
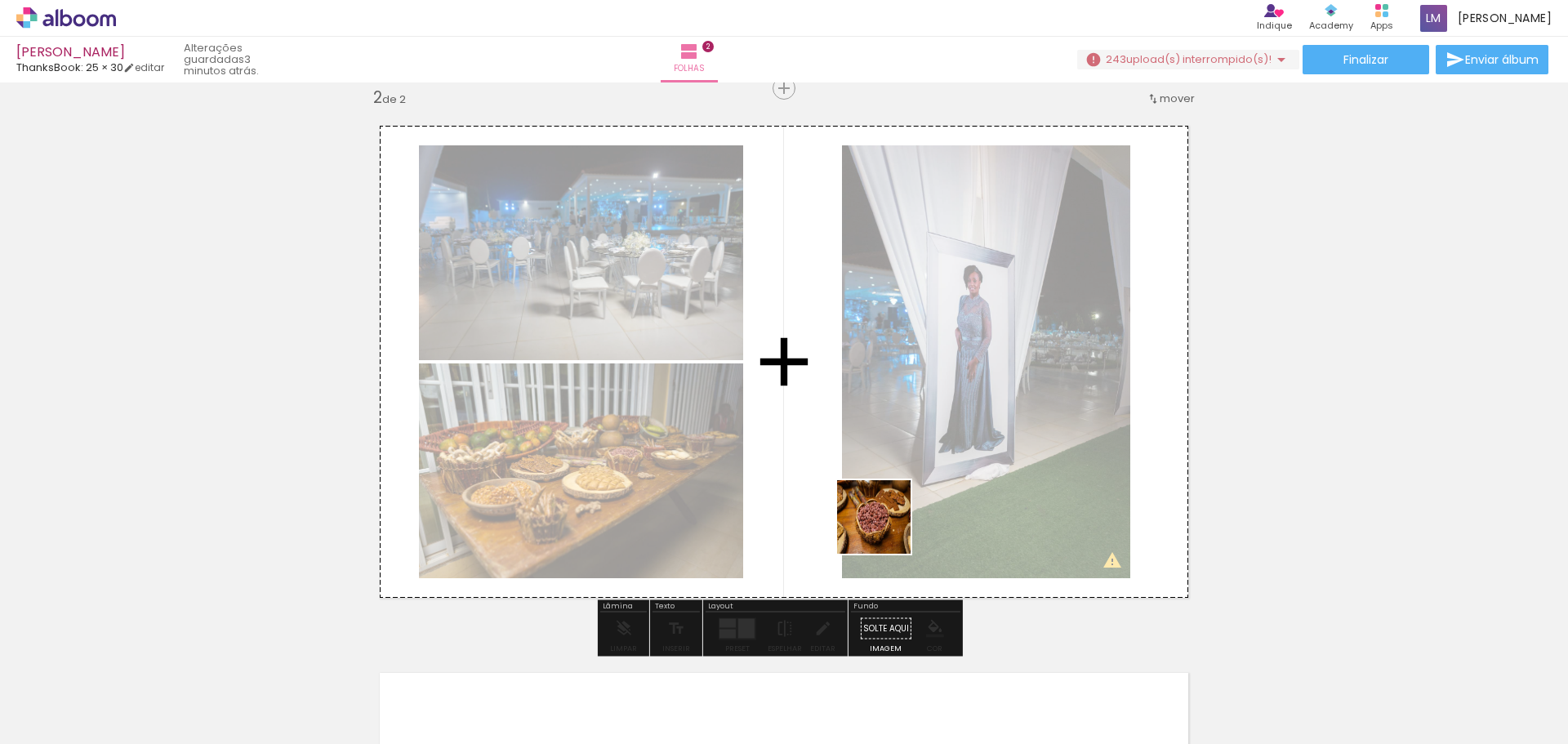
drag, startPoint x: 911, startPoint y: 685, endPoint x: 886, endPoint y: 519, distance: 167.9
click at [886, 449] on quentale-workspace at bounding box center [784, 372] width 1568 height 744
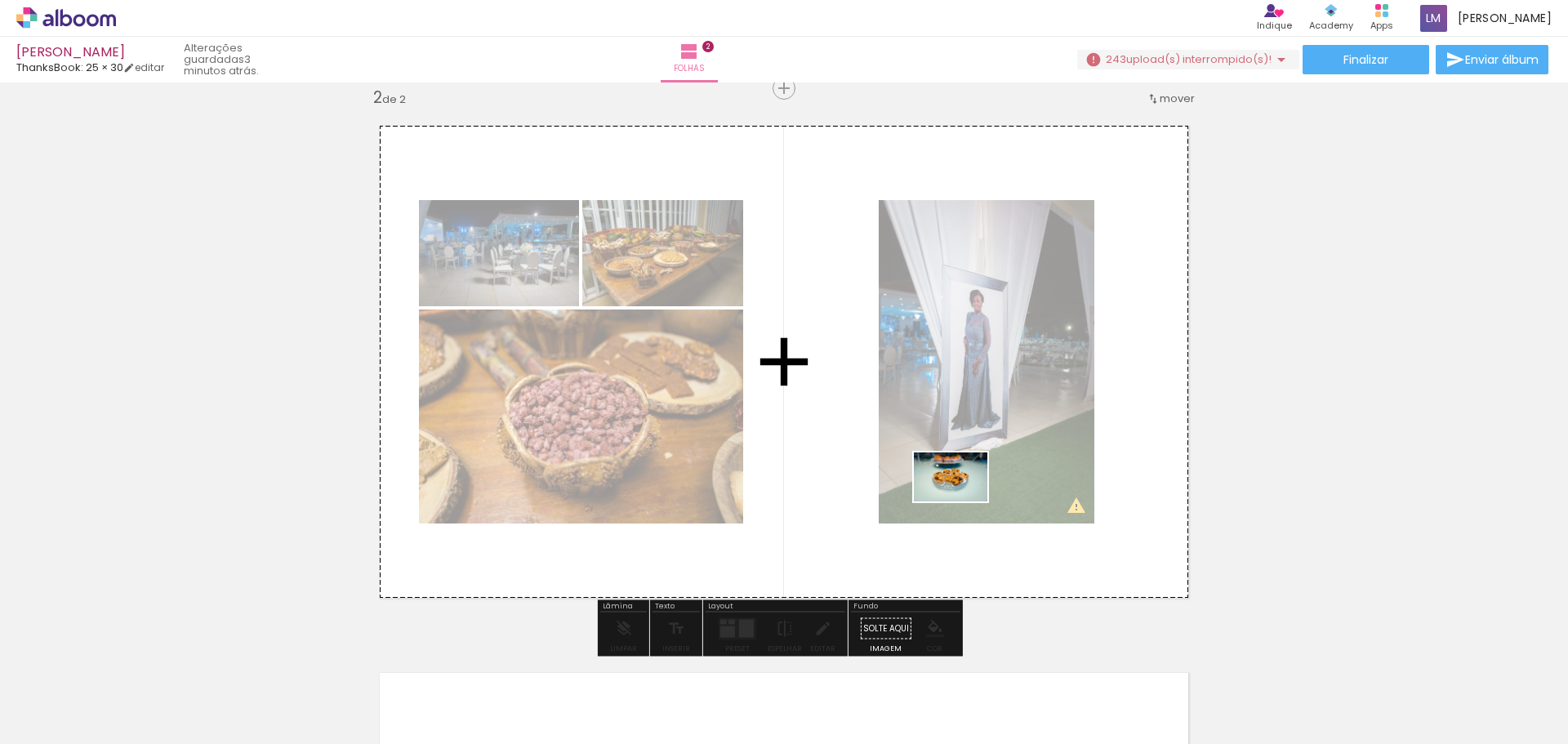
drag, startPoint x: 1005, startPoint y: 688, endPoint x: 961, endPoint y: 499, distance: 194.1
click at [961, 449] on quentale-workspace at bounding box center [784, 372] width 1568 height 744
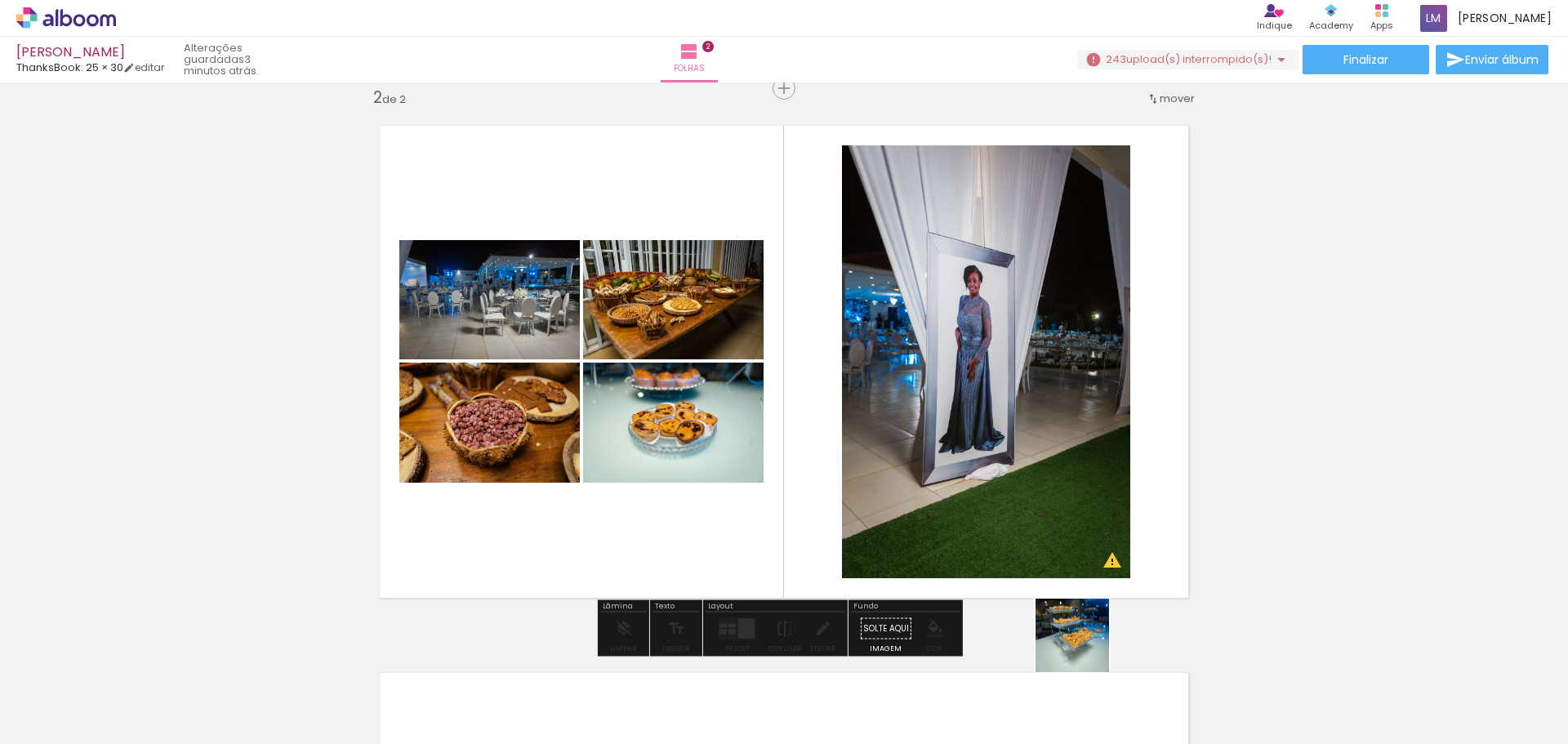
drag, startPoint x: 1084, startPoint y: 648, endPoint x: 1059, endPoint y: 529, distance: 121.6
click at [1045, 449] on quentale-workspace at bounding box center [784, 372] width 1568 height 744
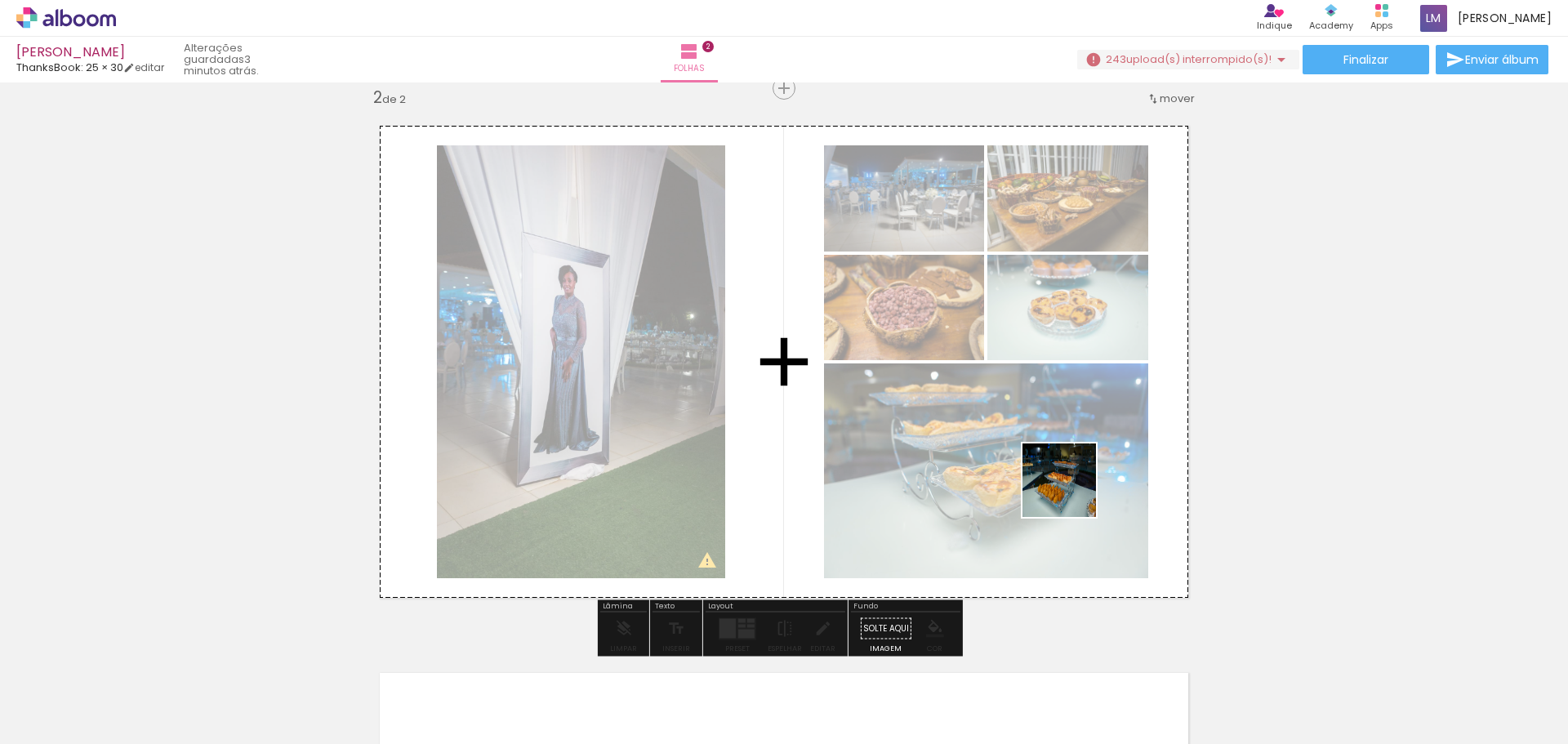
drag, startPoint x: 1176, startPoint y: 682, endPoint x: 1038, endPoint y: 446, distance: 273.4
click at [1040, 443] on quentale-workspace at bounding box center [784, 372] width 1568 height 744
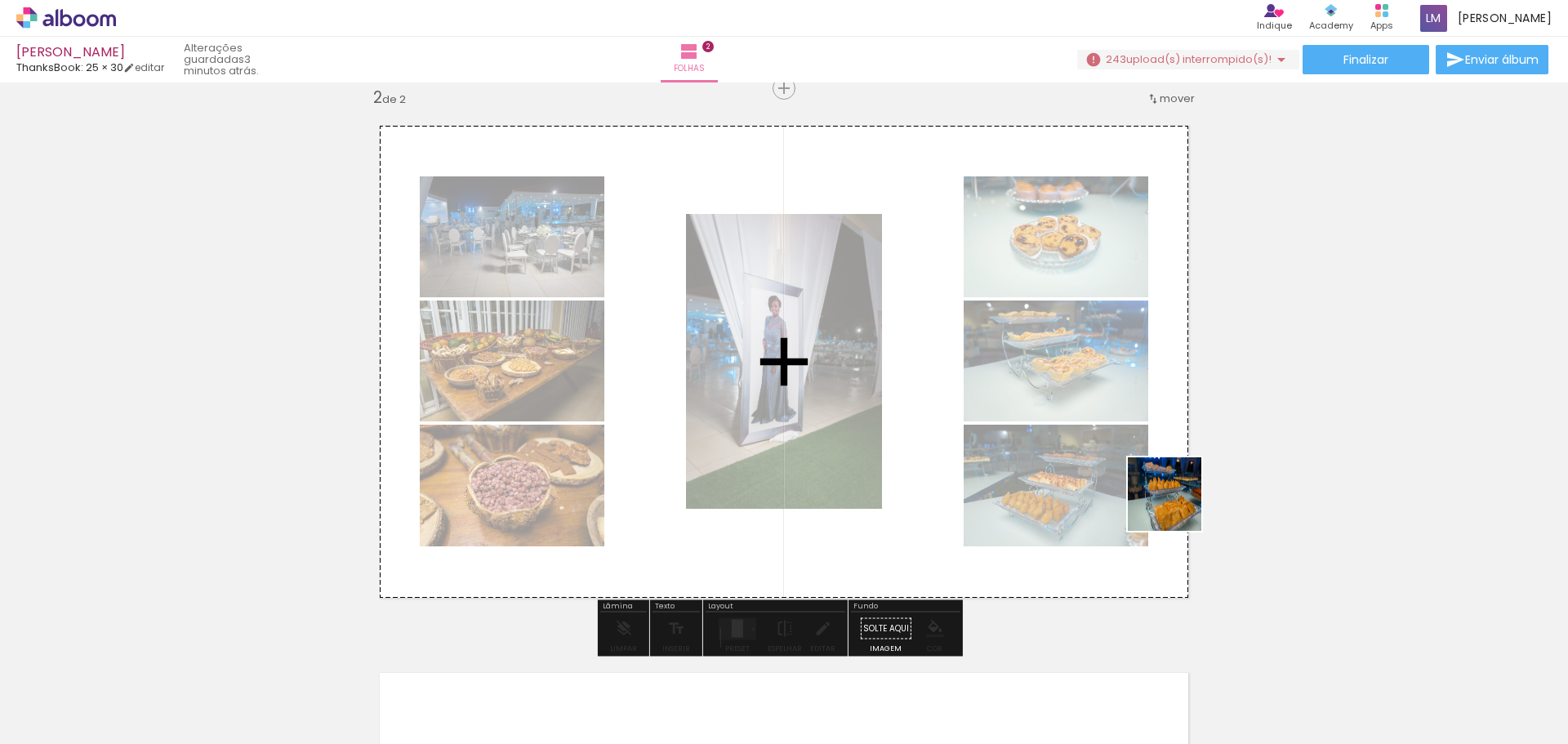
drag, startPoint x: 1266, startPoint y: 683, endPoint x: 1130, endPoint y: 453, distance: 267.2
click at [1045, 449] on quentale-workspace at bounding box center [784, 372] width 1568 height 744
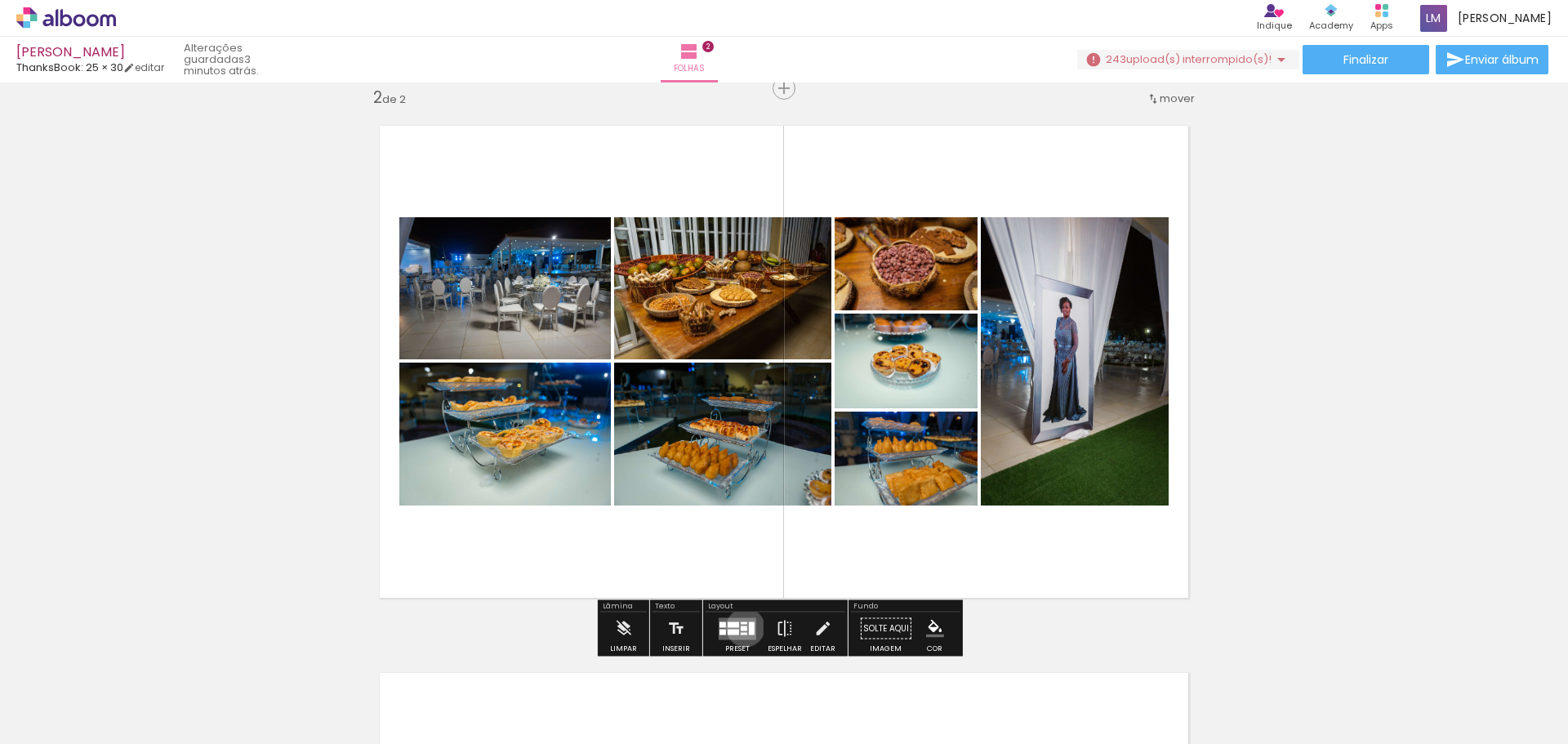
click at [742, 449] on div at bounding box center [743, 627] width 7 height 5
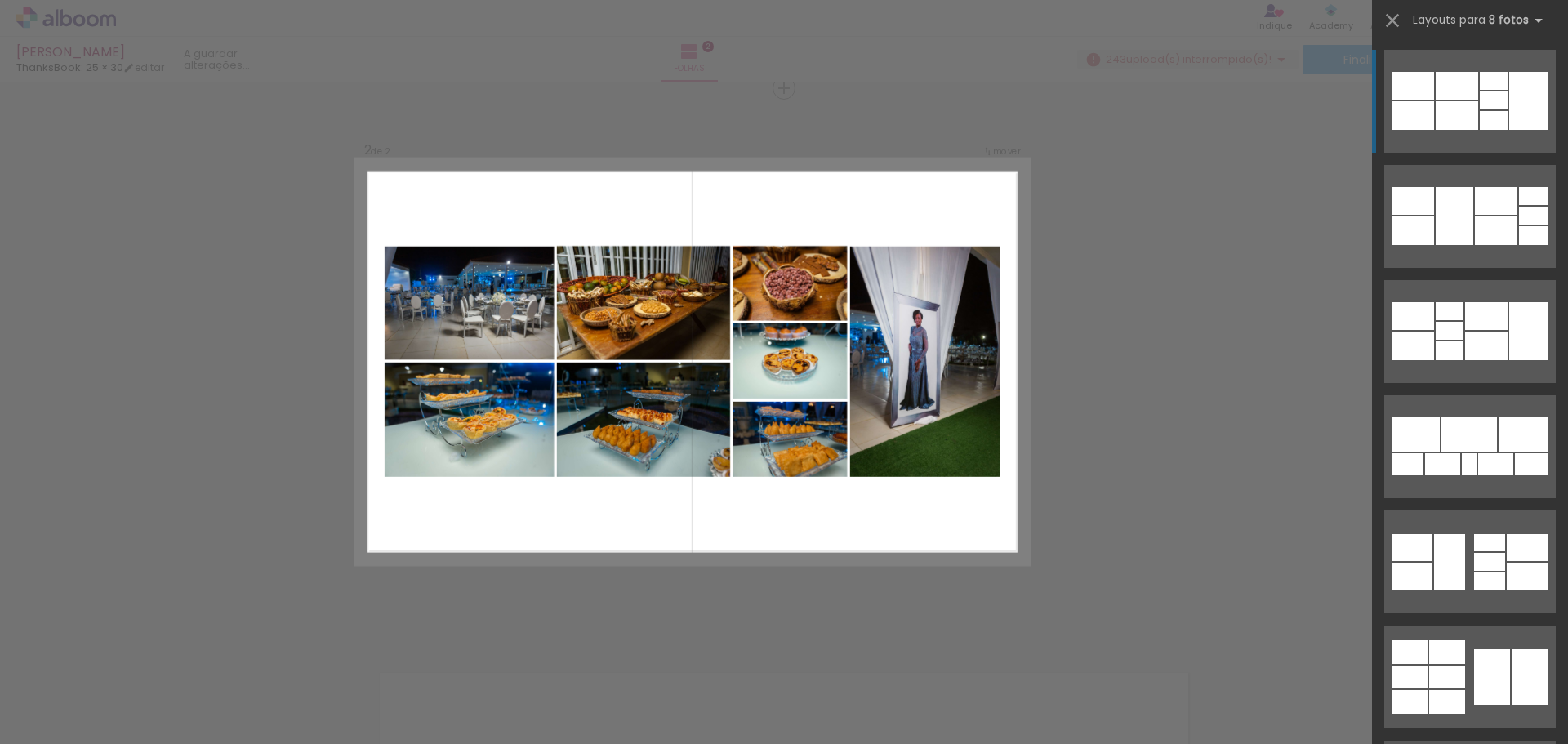
click at [1045, 114] on div at bounding box center [1456, 115] width 42 height 29
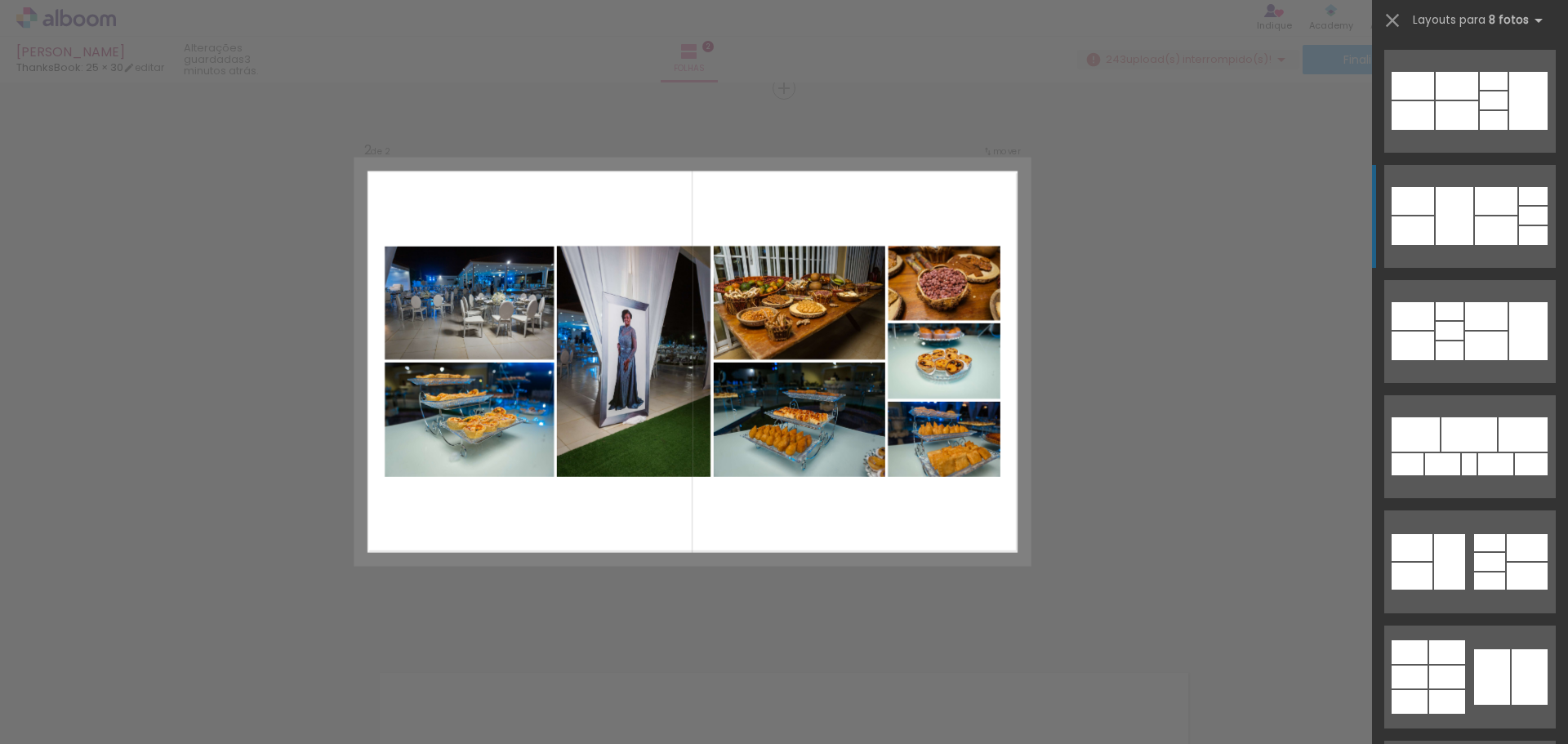
click at [1045, 130] on div at bounding box center [1456, 115] width 42 height 29
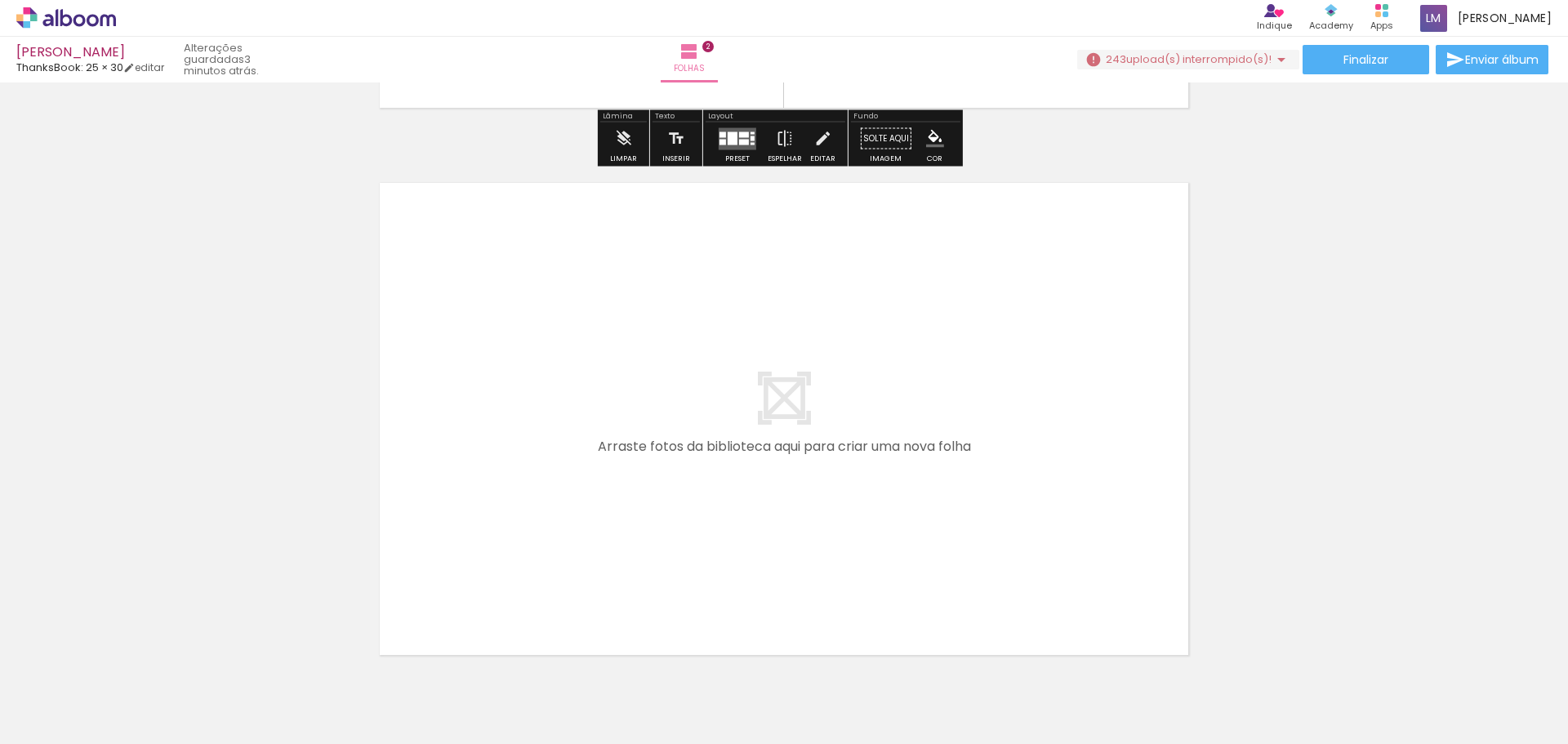
scroll to position [1140, 0]
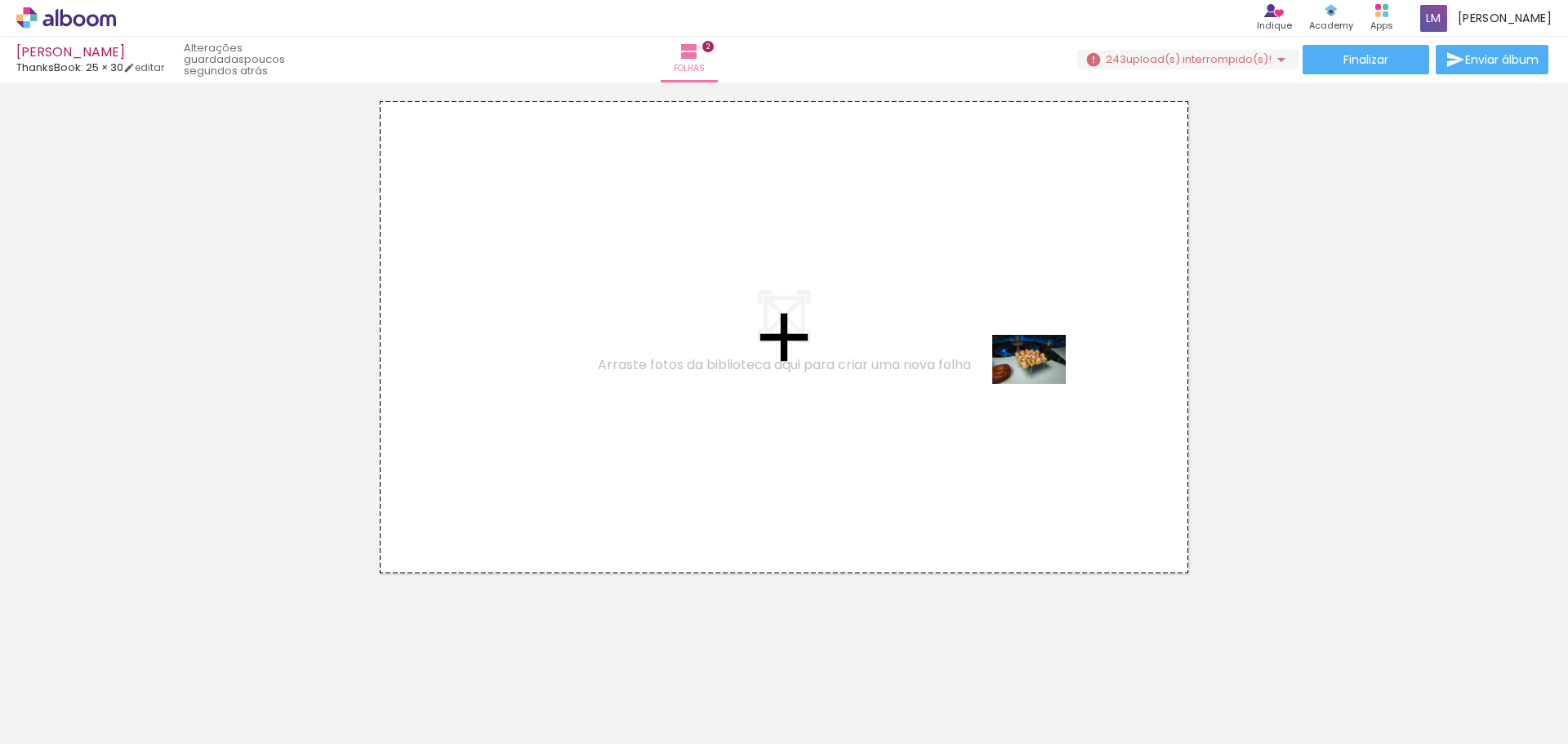
drag, startPoint x: 1321, startPoint y: 662, endPoint x: 1038, endPoint y: 381, distance: 398.8
click at [1038, 381] on quentale-workspace at bounding box center [784, 372] width 1568 height 744
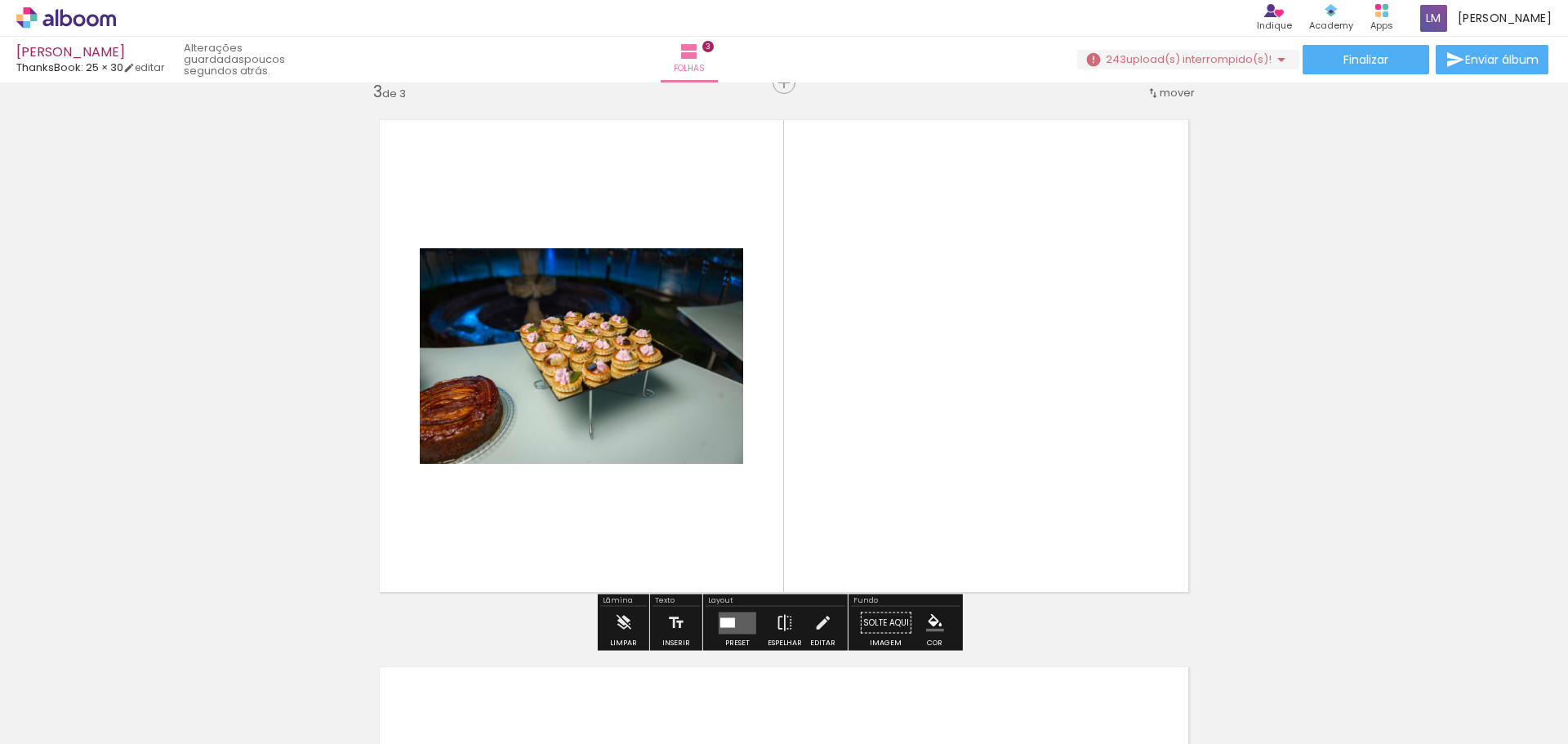
scroll to position [1116, 0]
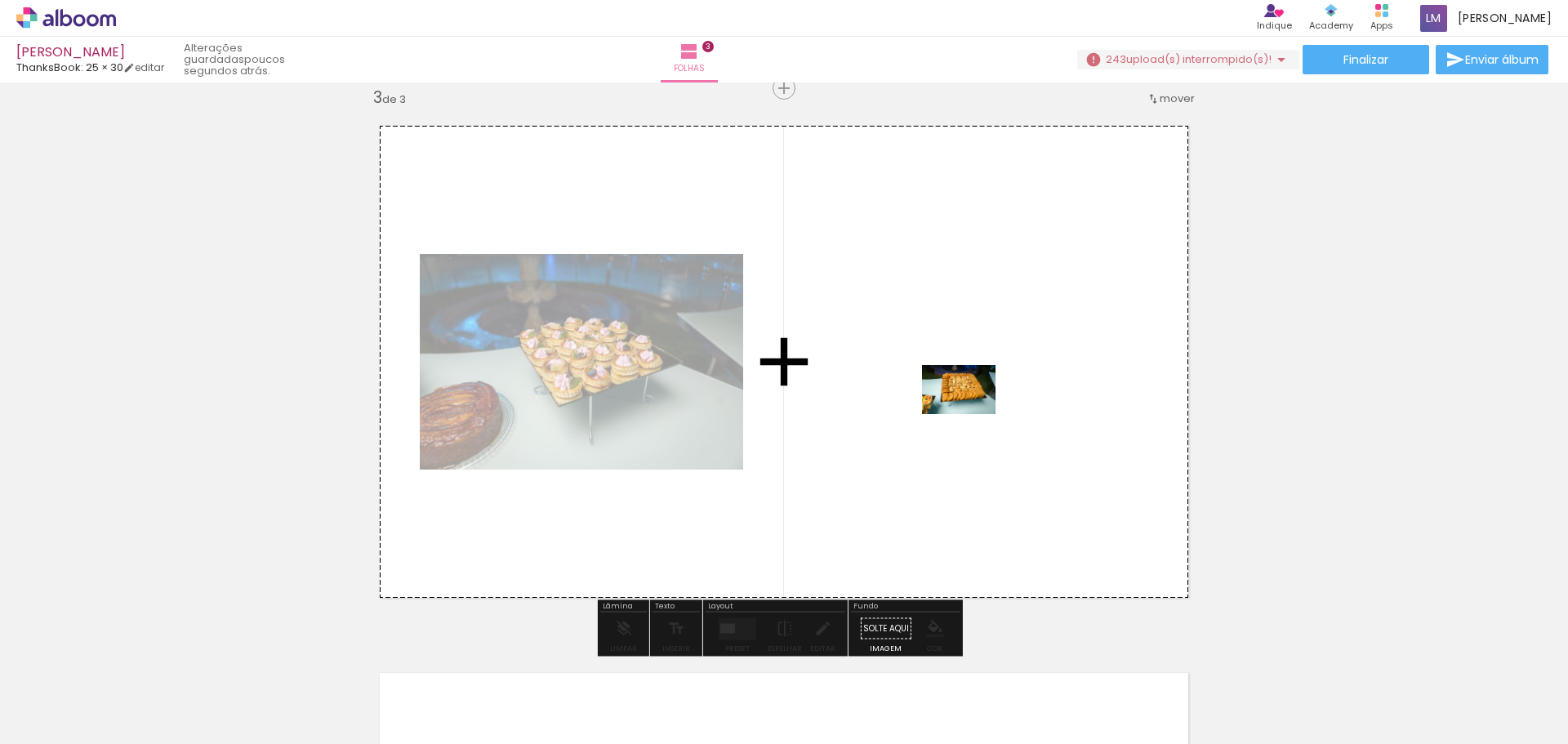
drag, startPoint x: 1429, startPoint y: 714, endPoint x: 960, endPoint y: 400, distance: 564.4
click at [960, 400] on quentale-workspace at bounding box center [784, 372] width 1568 height 744
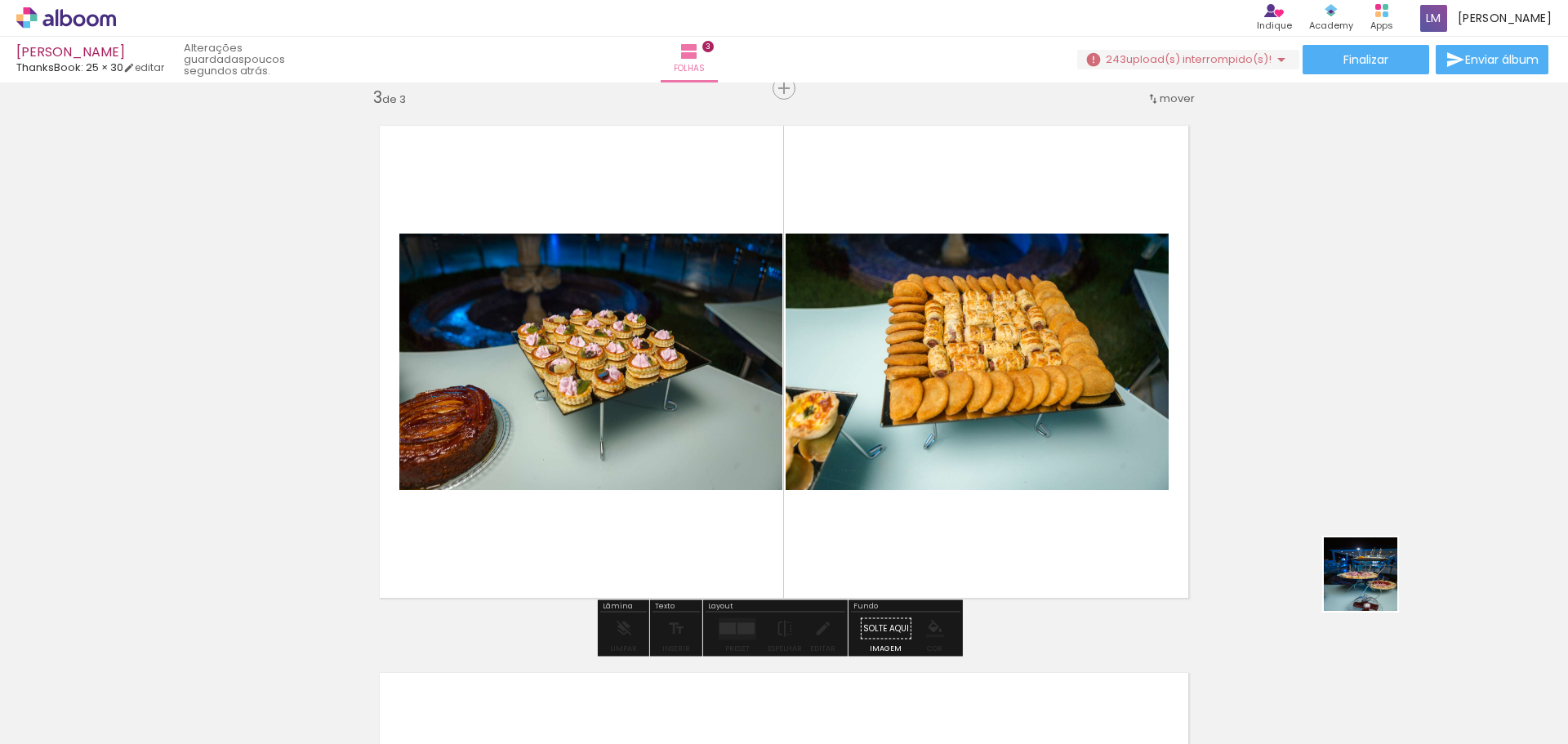
drag, startPoint x: 1547, startPoint y: 700, endPoint x: 973, endPoint y: 384, distance: 655.2
click at [973, 384] on quentale-workspace at bounding box center [784, 372] width 1568 height 744
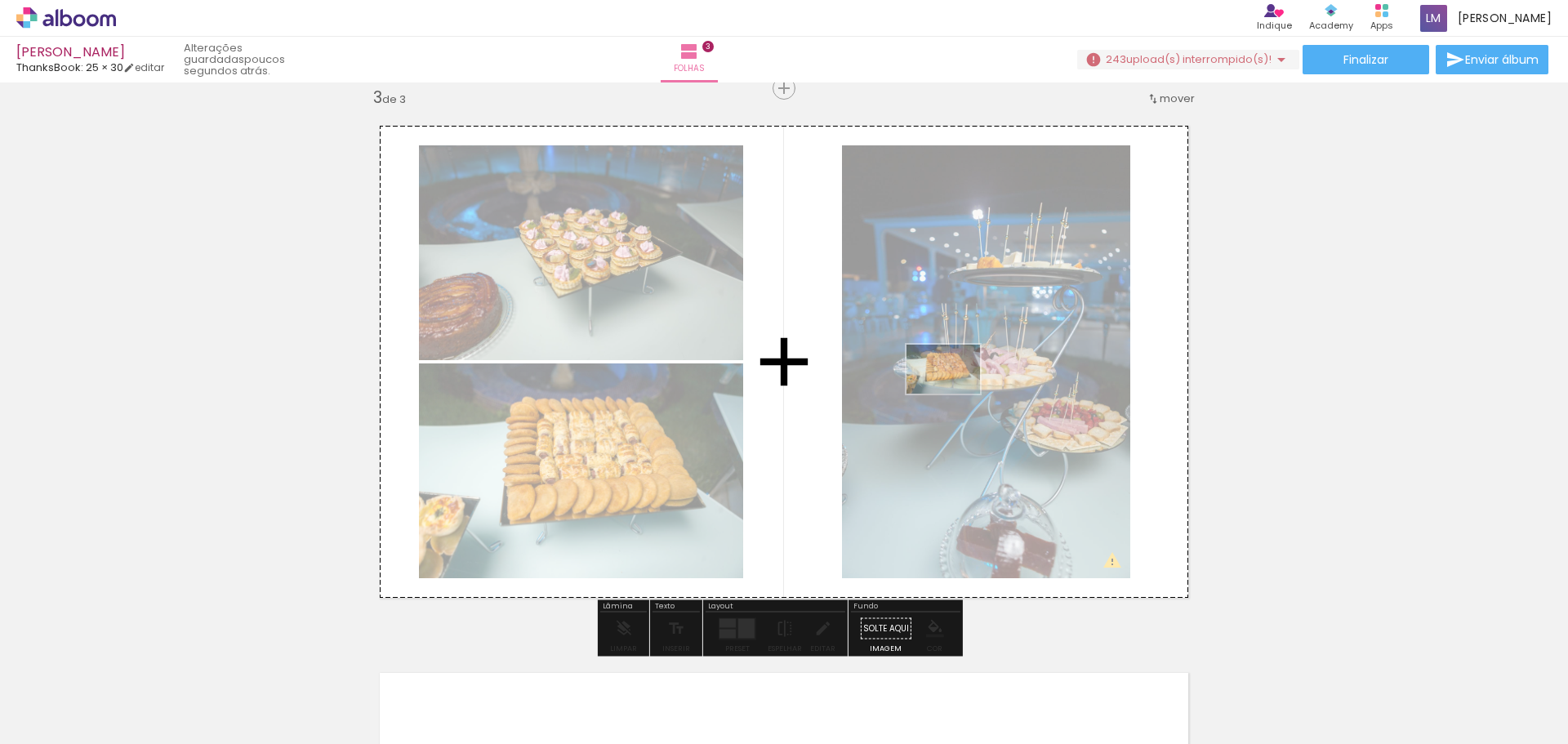
drag, startPoint x: 1435, startPoint y: 698, endPoint x: 954, endPoint y: 393, distance: 569.5
click at [954, 393] on quentale-workspace at bounding box center [784, 372] width 1568 height 744
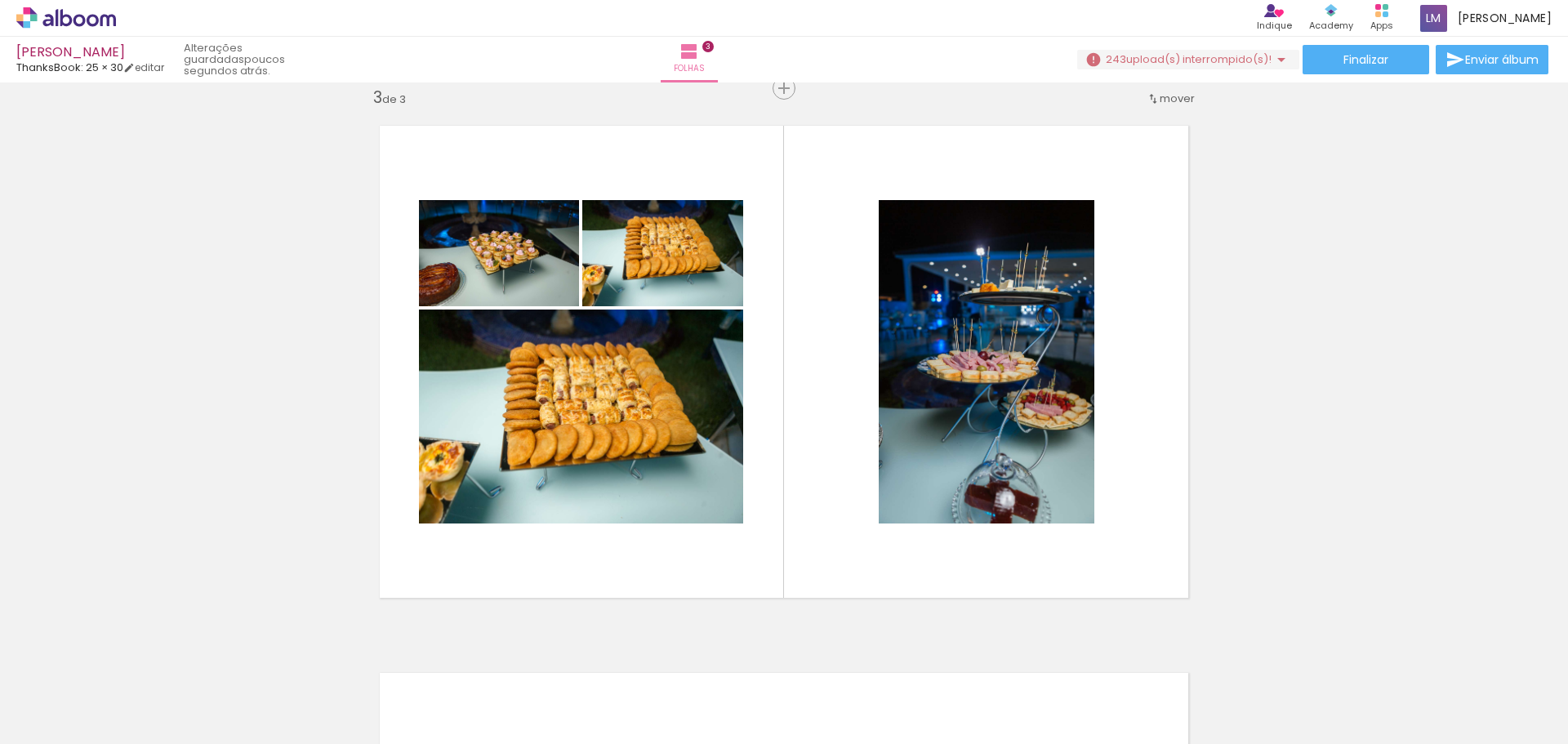
scroll to position [0, 1952]
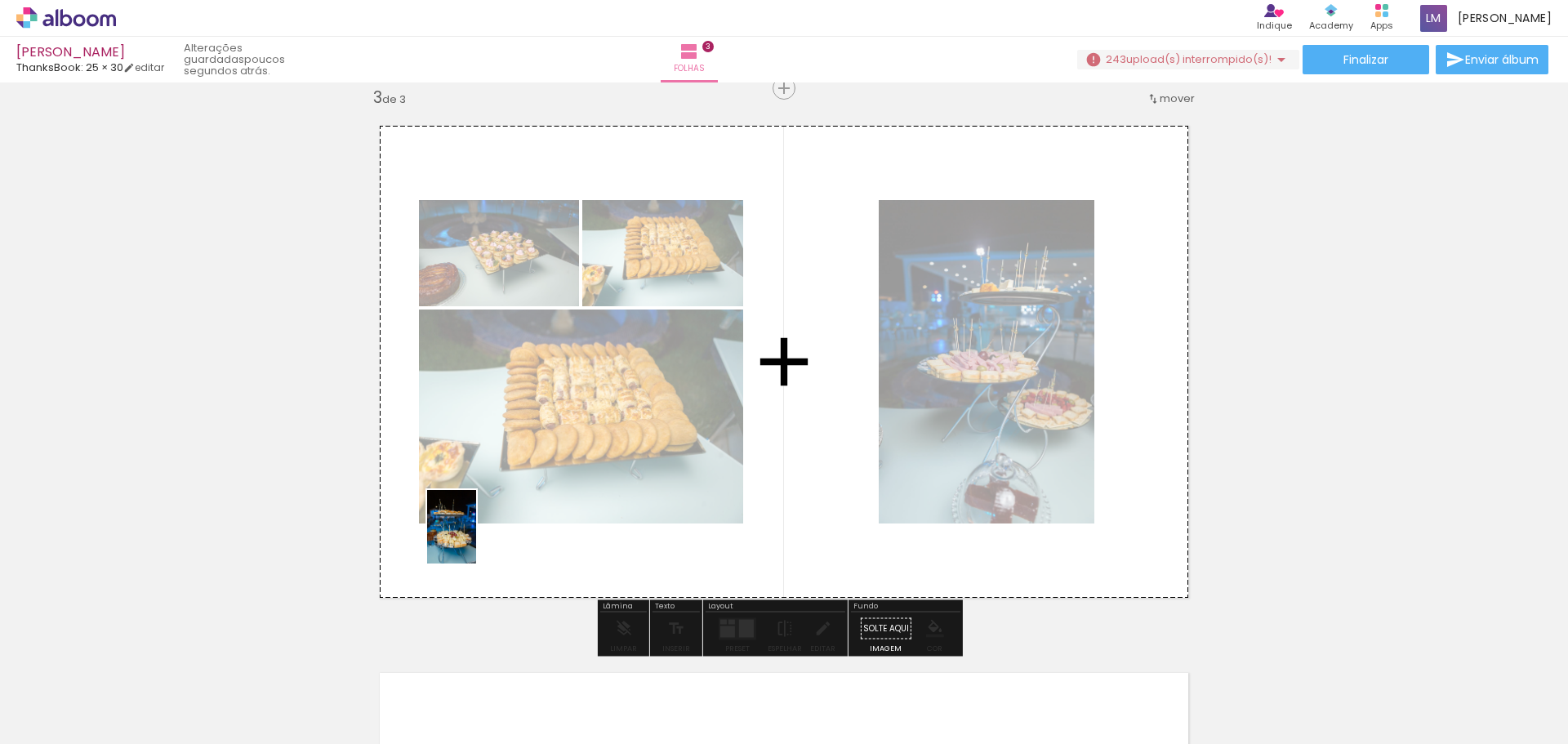
drag, startPoint x: 396, startPoint y: 712, endPoint x: 541, endPoint y: 594, distance: 186.9
click at [478, 449] on quentale-workspace at bounding box center [784, 372] width 1568 height 744
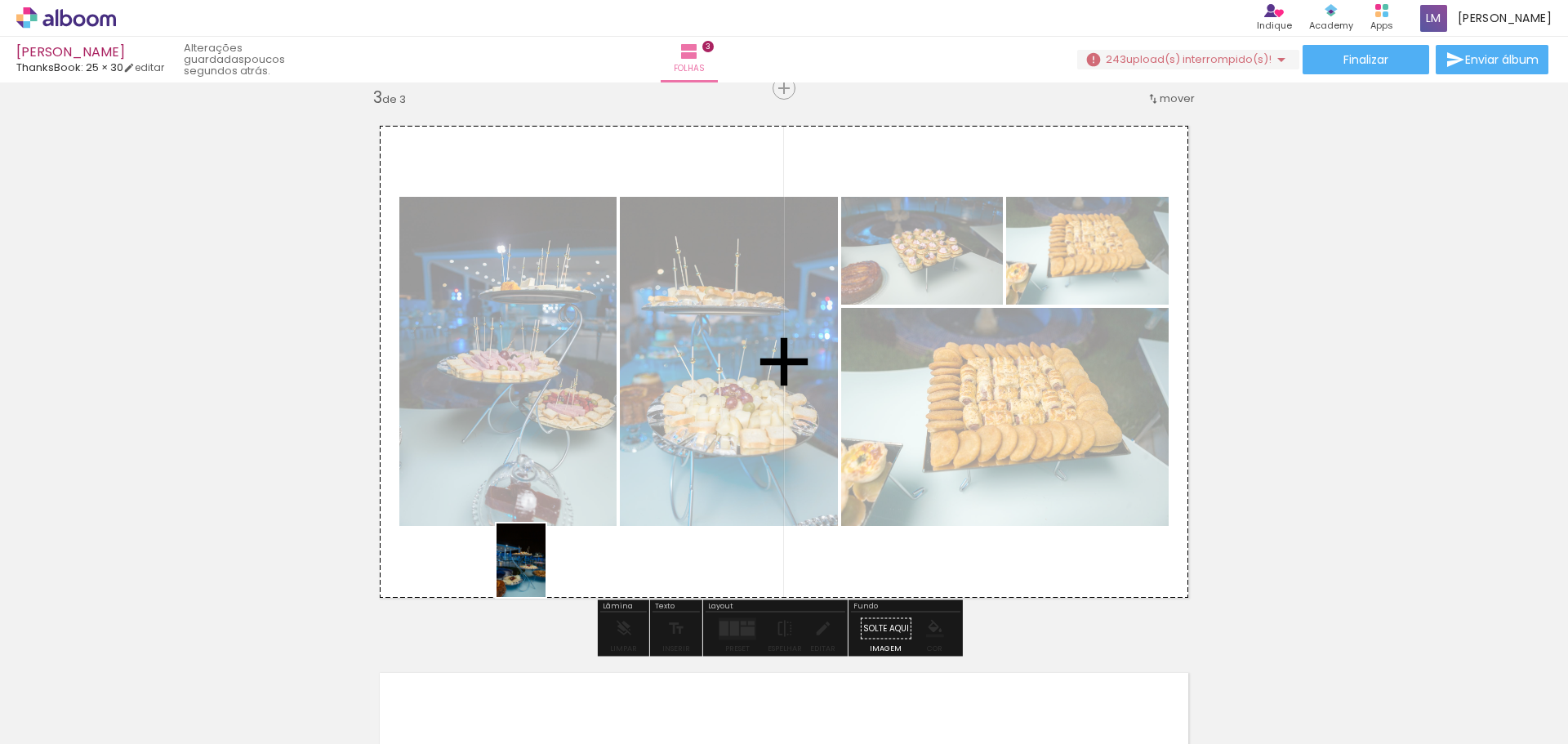
drag, startPoint x: 525, startPoint y: 700, endPoint x: 564, endPoint y: 504, distance: 199.8
click at [557, 449] on quentale-workspace at bounding box center [784, 372] width 1568 height 744
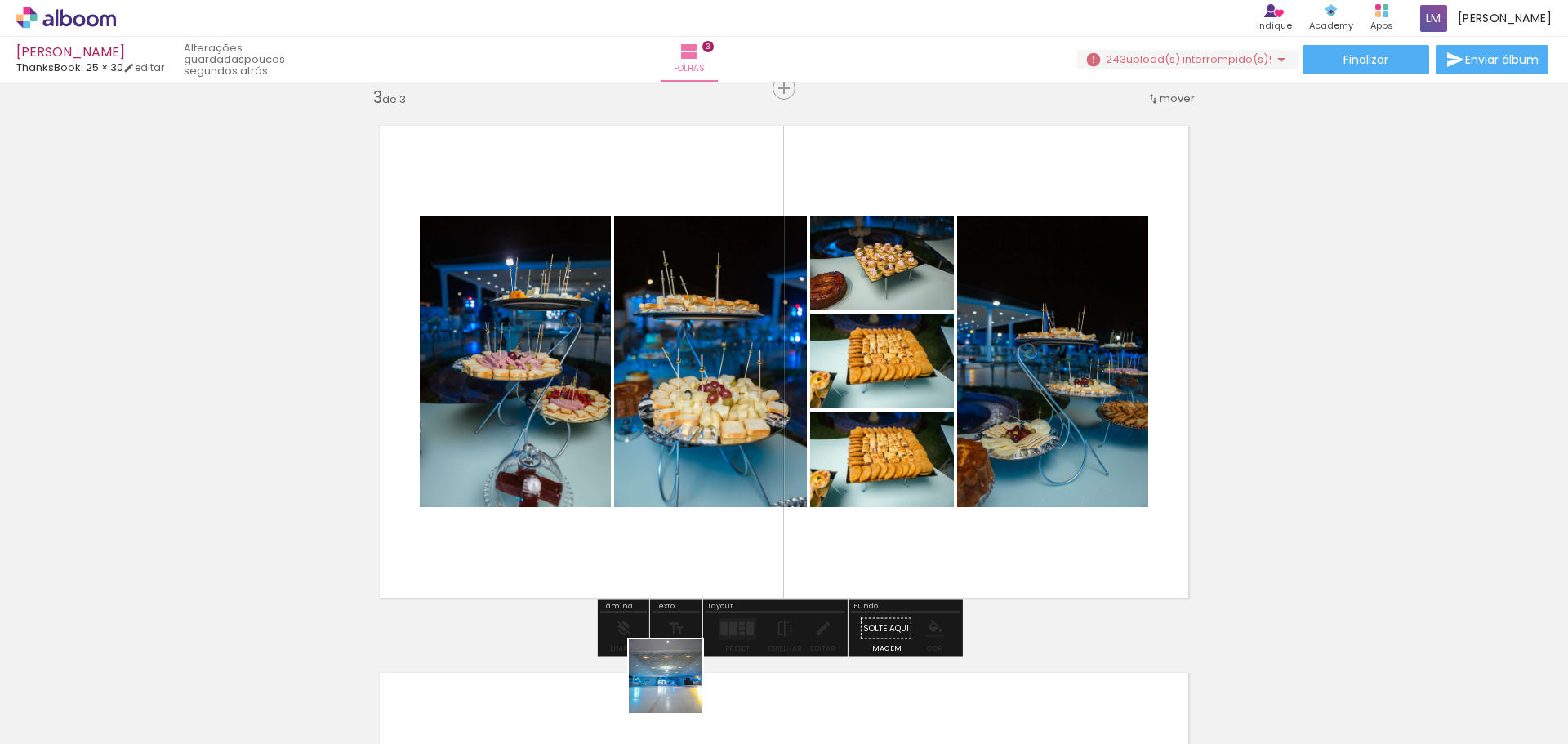
drag, startPoint x: 675, startPoint y: 702, endPoint x: 719, endPoint y: 602, distance: 109.3
click at [713, 449] on quentale-workspace at bounding box center [784, 372] width 1568 height 744
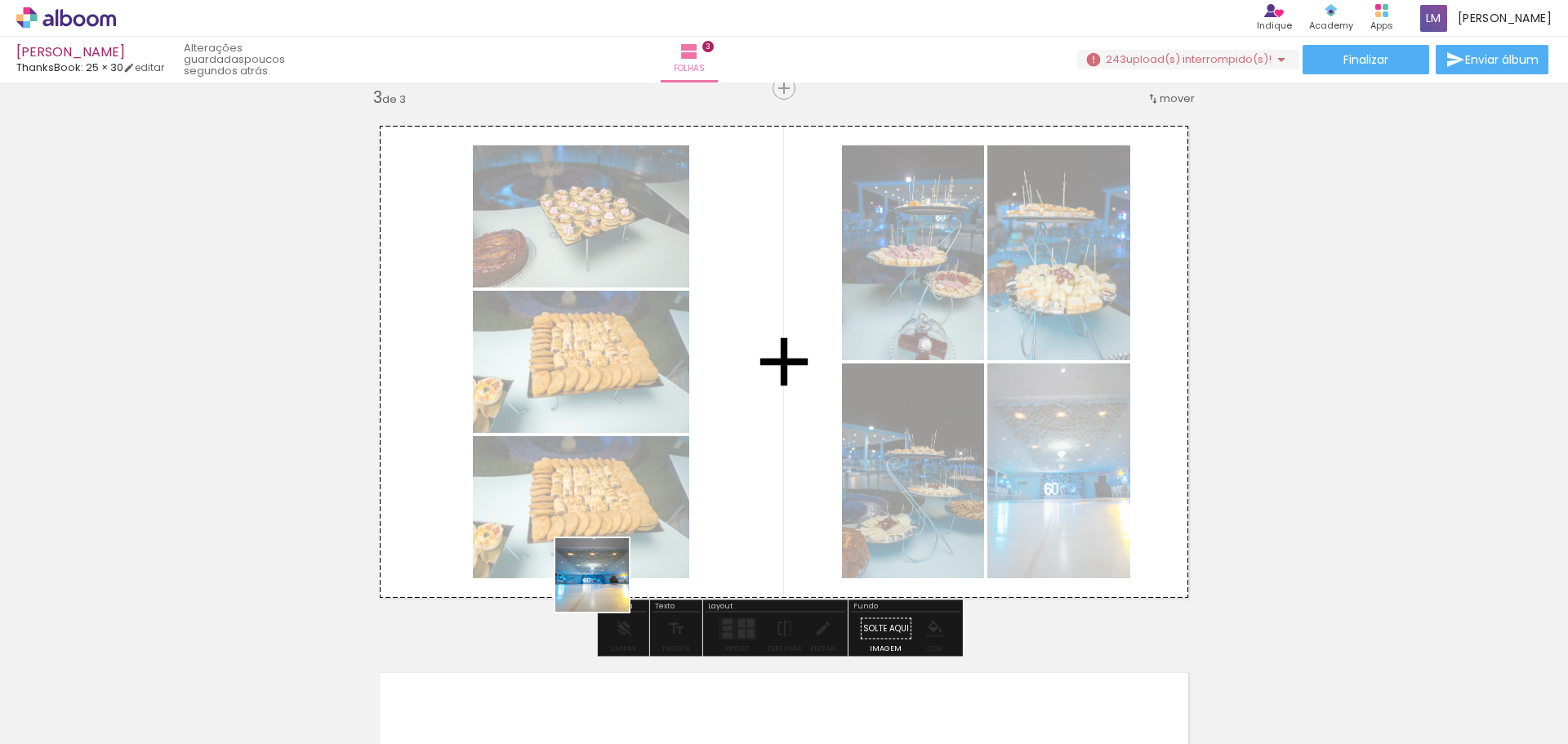
drag, startPoint x: 602, startPoint y: 695, endPoint x: 613, endPoint y: 553, distance: 142.4
click at [611, 449] on quentale-workspace at bounding box center [784, 372] width 1568 height 744
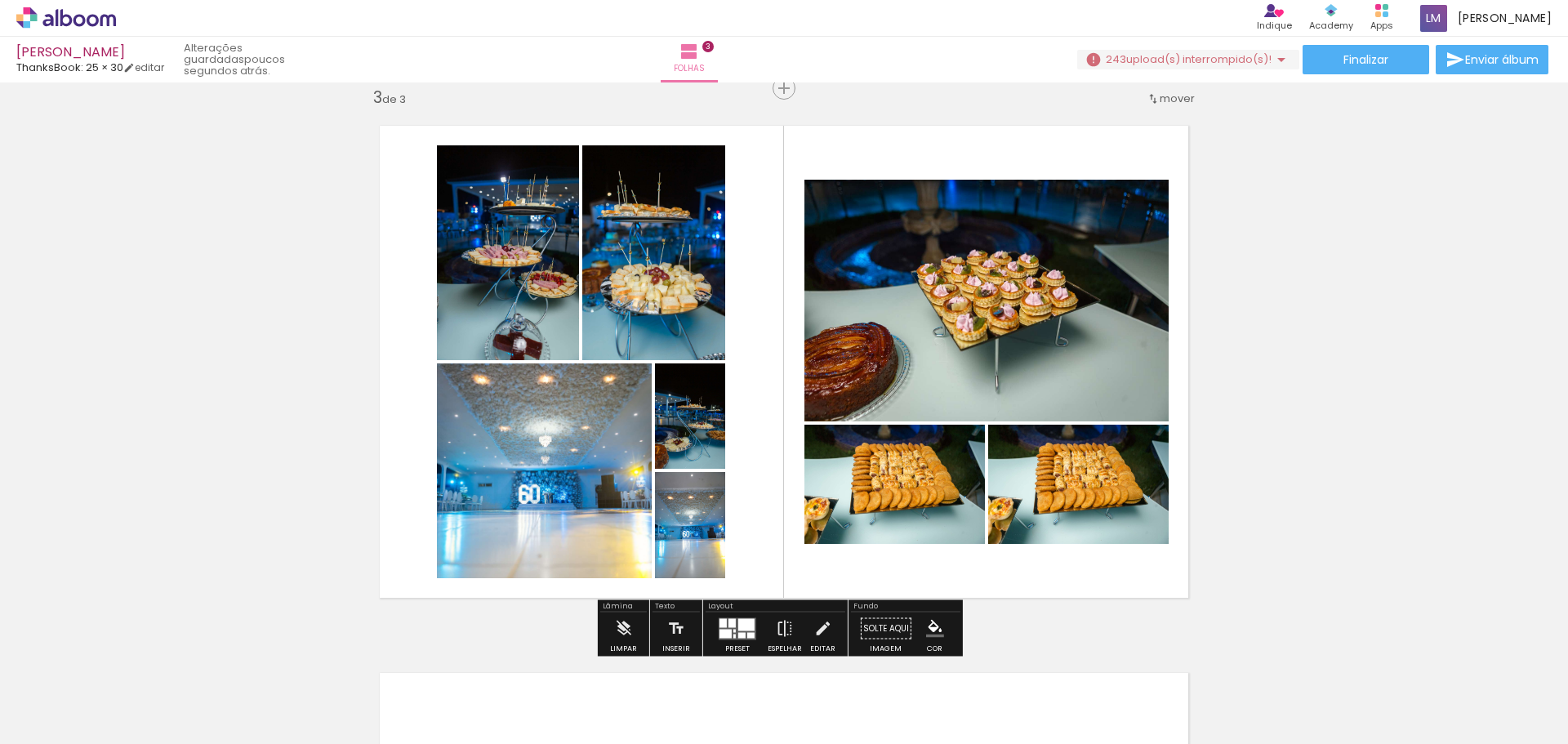
click at [725, 449] on quentale-layouter at bounding box center [738, 628] width 37 height 22
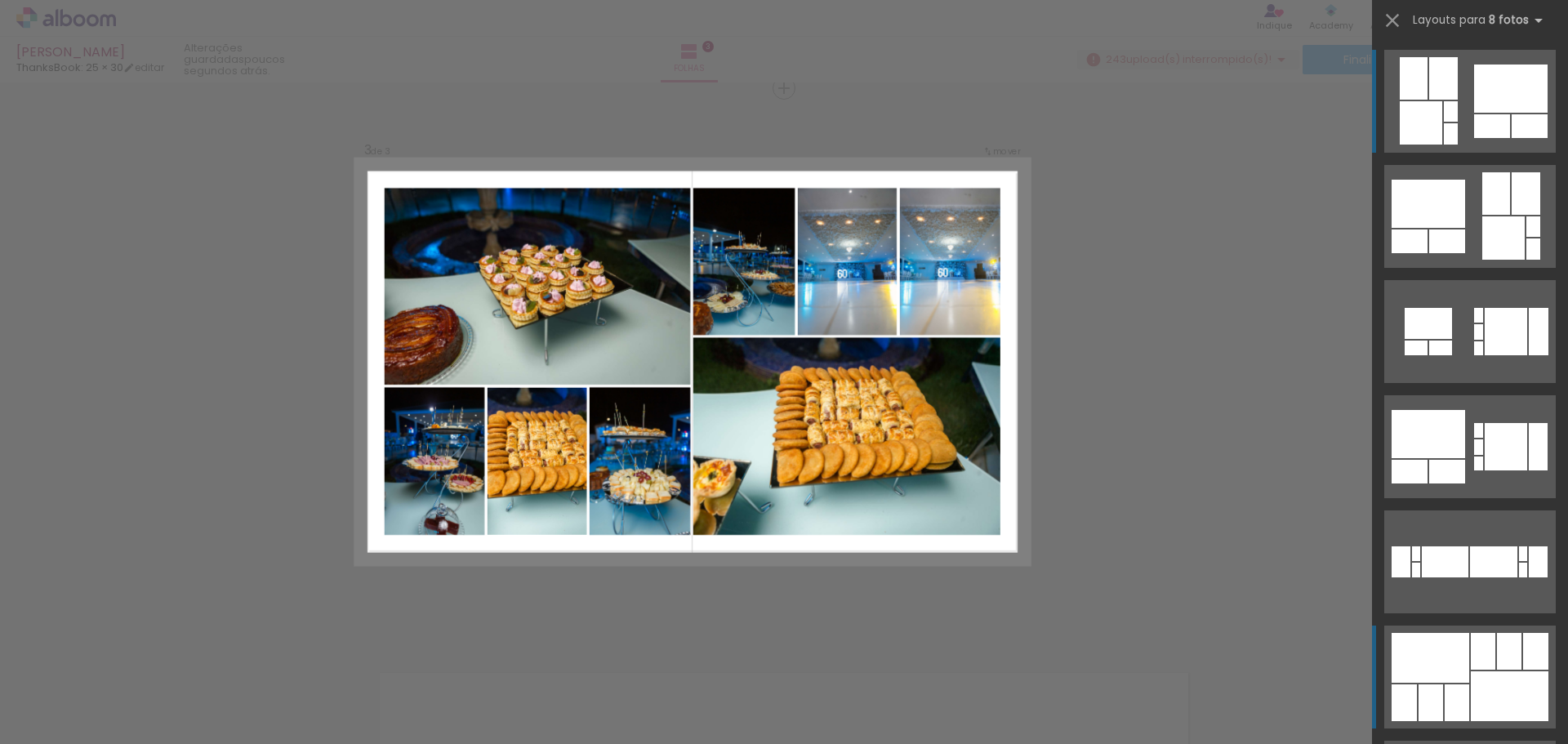
click at [1045, 113] on div at bounding box center [1511, 89] width 74 height 49
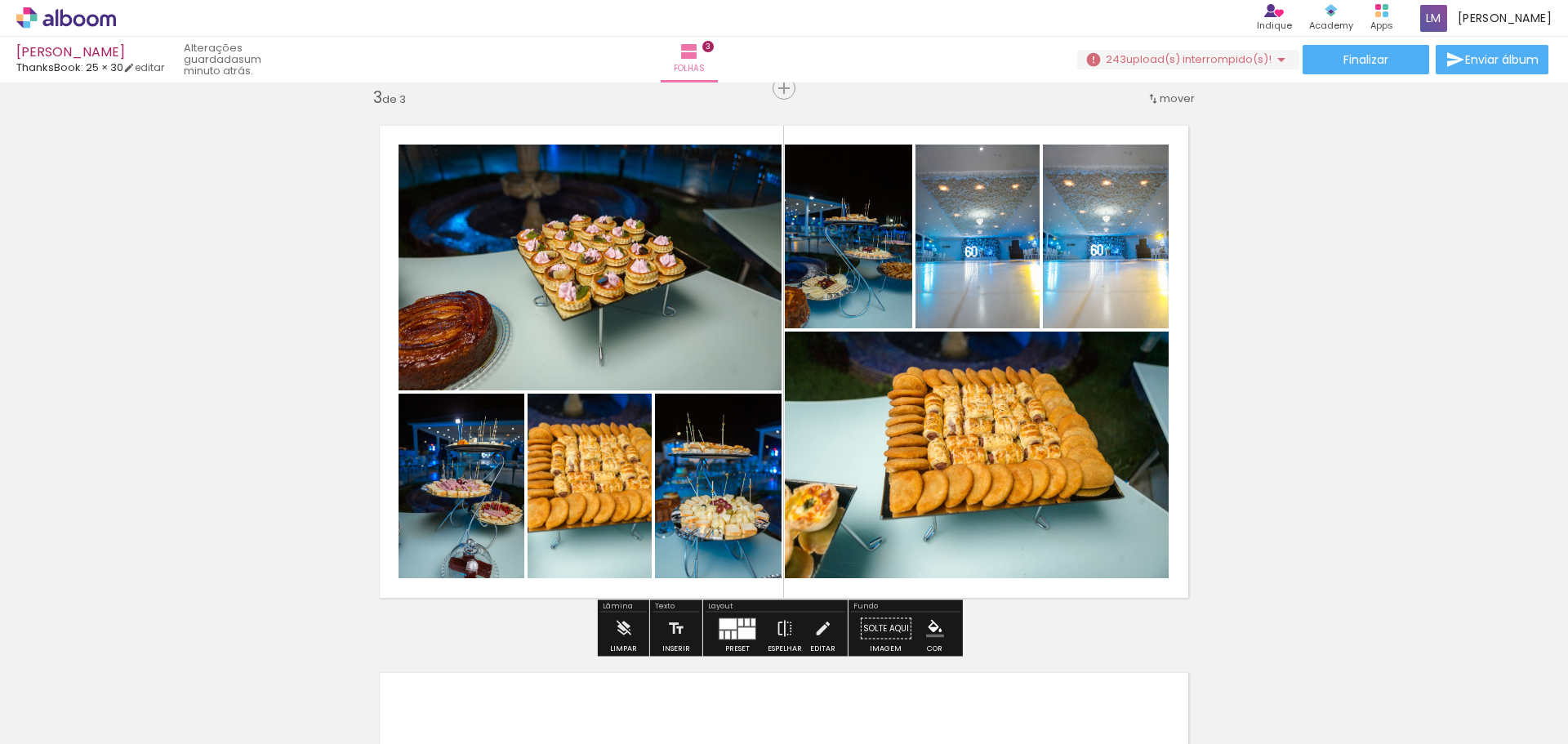
click at [1045, 290] on quentale-photo at bounding box center [1106, 236] width 126 height 184
click at [953, 276] on quentale-photo at bounding box center [977, 236] width 124 height 184
drag, startPoint x: 953, startPoint y: 276, endPoint x: 1332, endPoint y: 411, distance: 402.3
click at [1045, 411] on div "Inserir folha 1 de 3 Inserir folha 2 de 3 Inserir folha 3 de 3 O Designbox prec…" at bounding box center [784, 67] width 1568 height 2189
drag, startPoint x: 1006, startPoint y: 252, endPoint x: 1319, endPoint y: 248, distance: 313.0
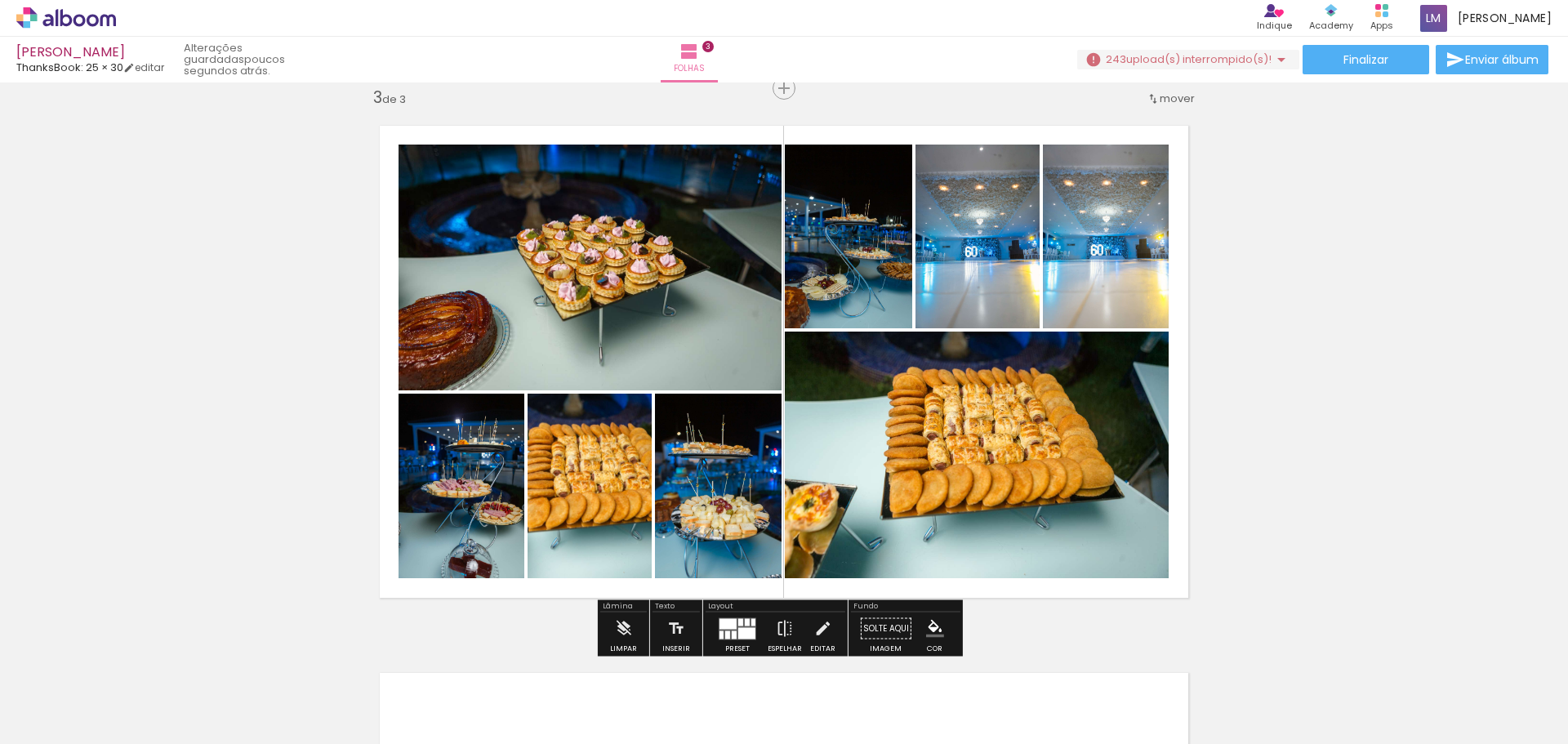
click at [1045, 248] on div "Inserir folha 1 de 3 Inserir folha 2 de 3 Inserir folha 3 de 3 O Designbox prec…" at bounding box center [784, 67] width 1568 height 2189
click at [742, 449] on quentale-layouter at bounding box center [738, 628] width 37 height 22
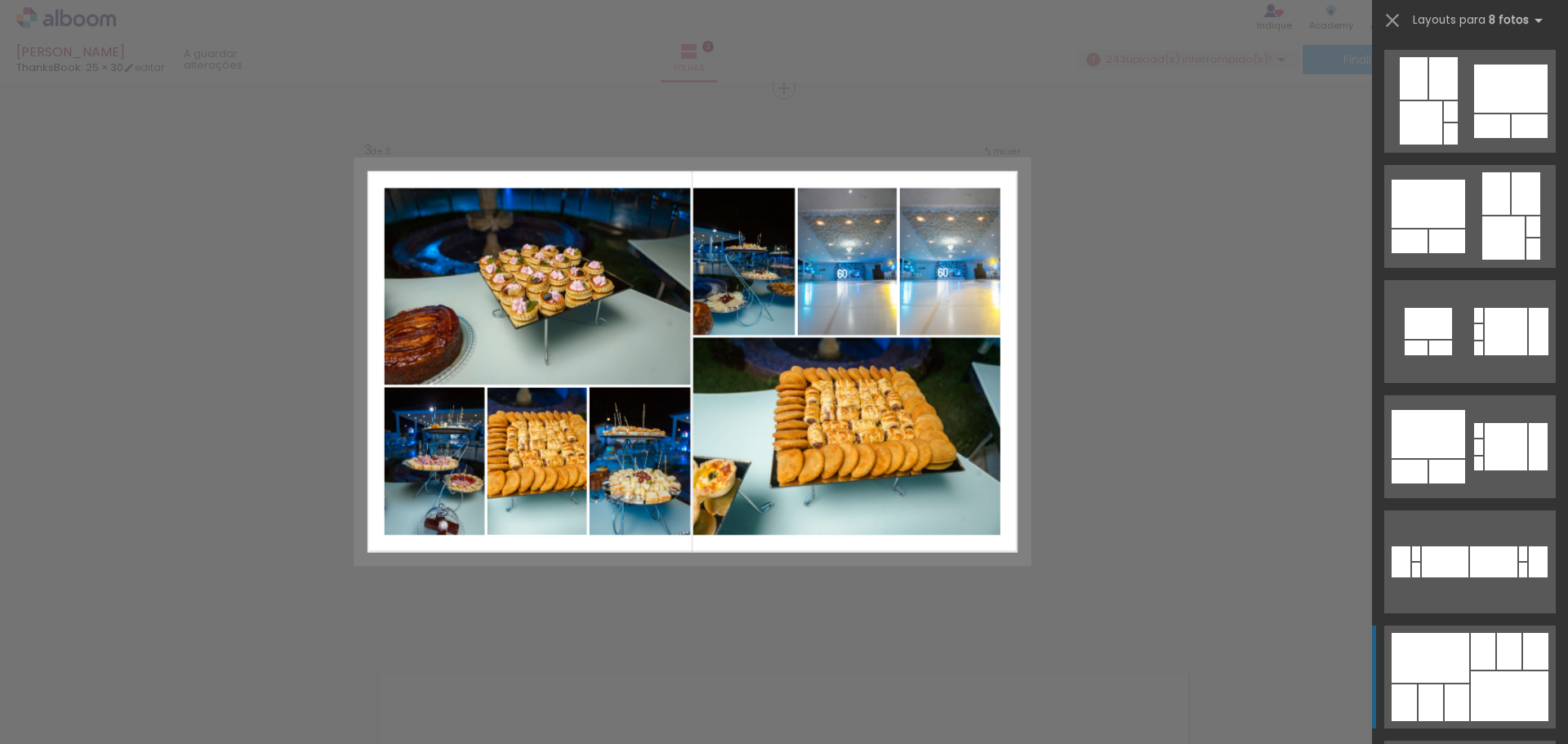
scroll to position [576, 0]
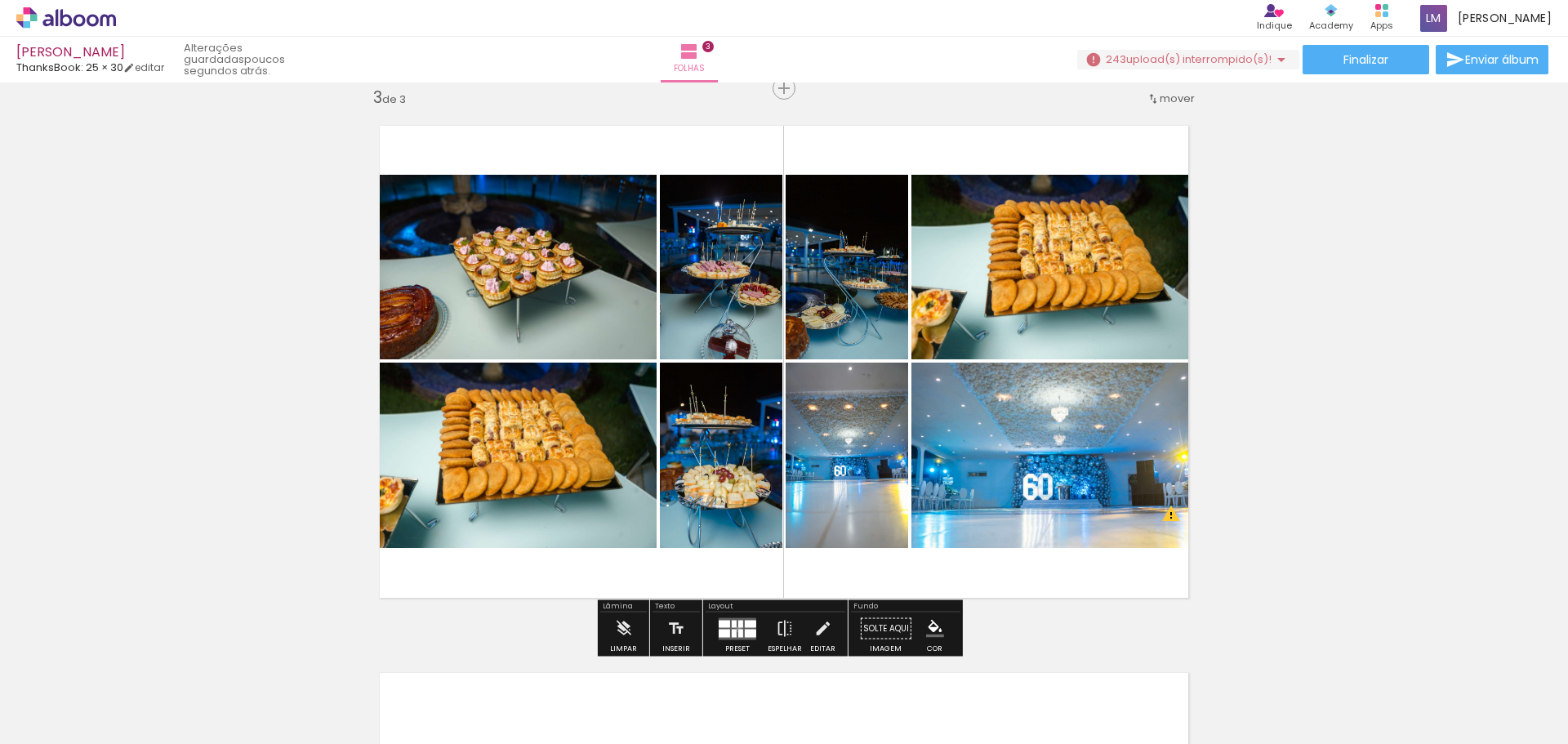
click at [739, 449] on div at bounding box center [741, 632] width 5 height 8
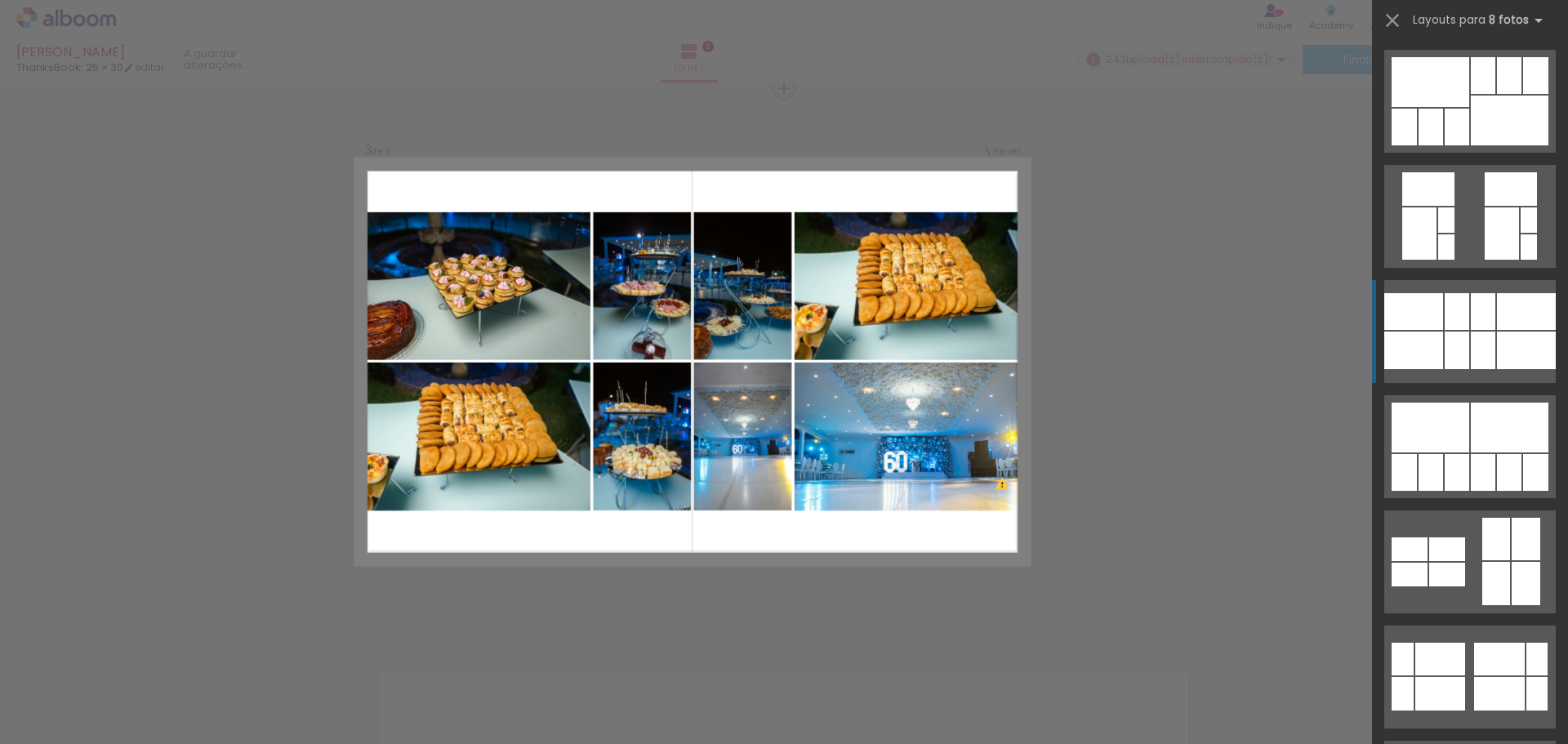
scroll to position [806, 0]
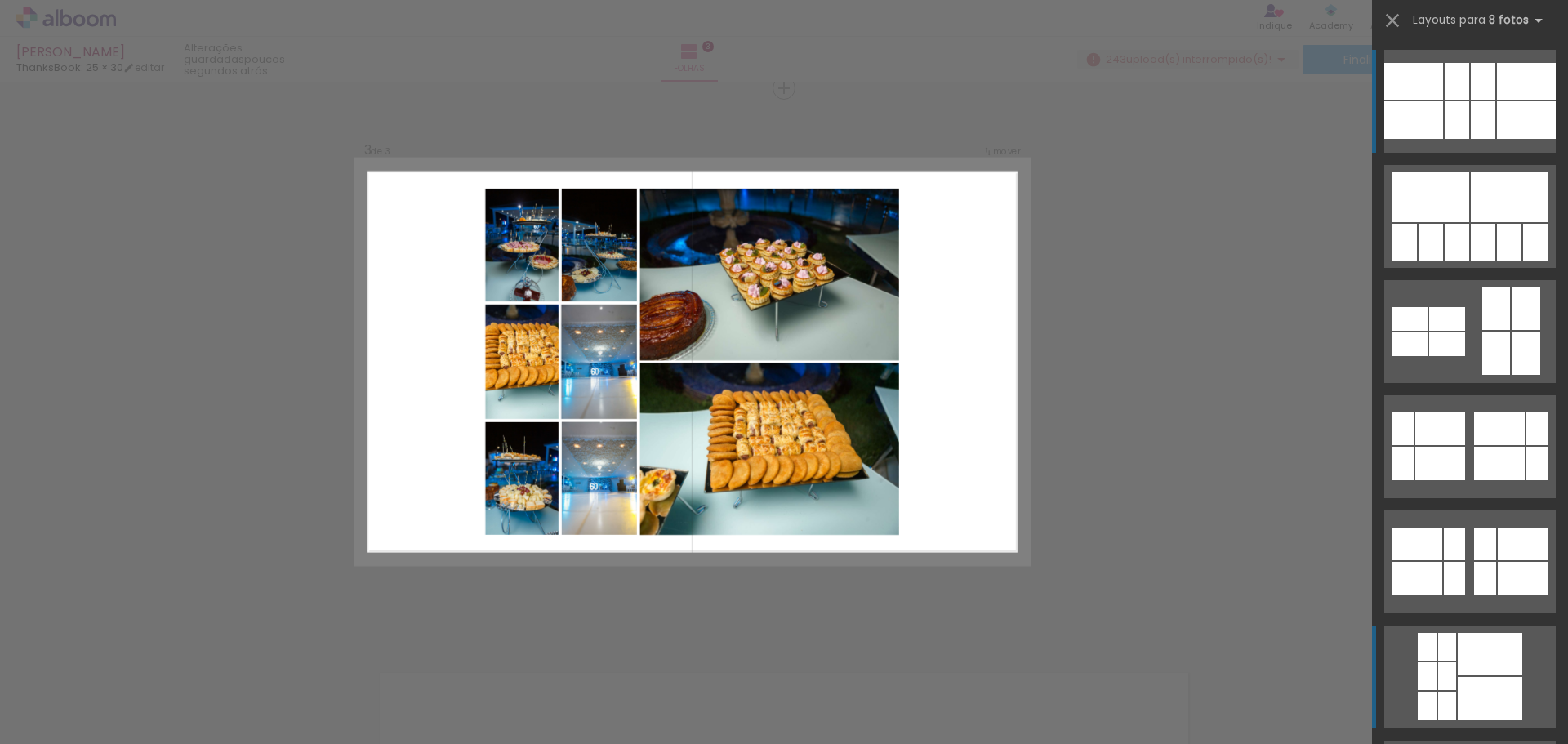
click at [1045, 449] on div at bounding box center [1490, 653] width 64 height 42
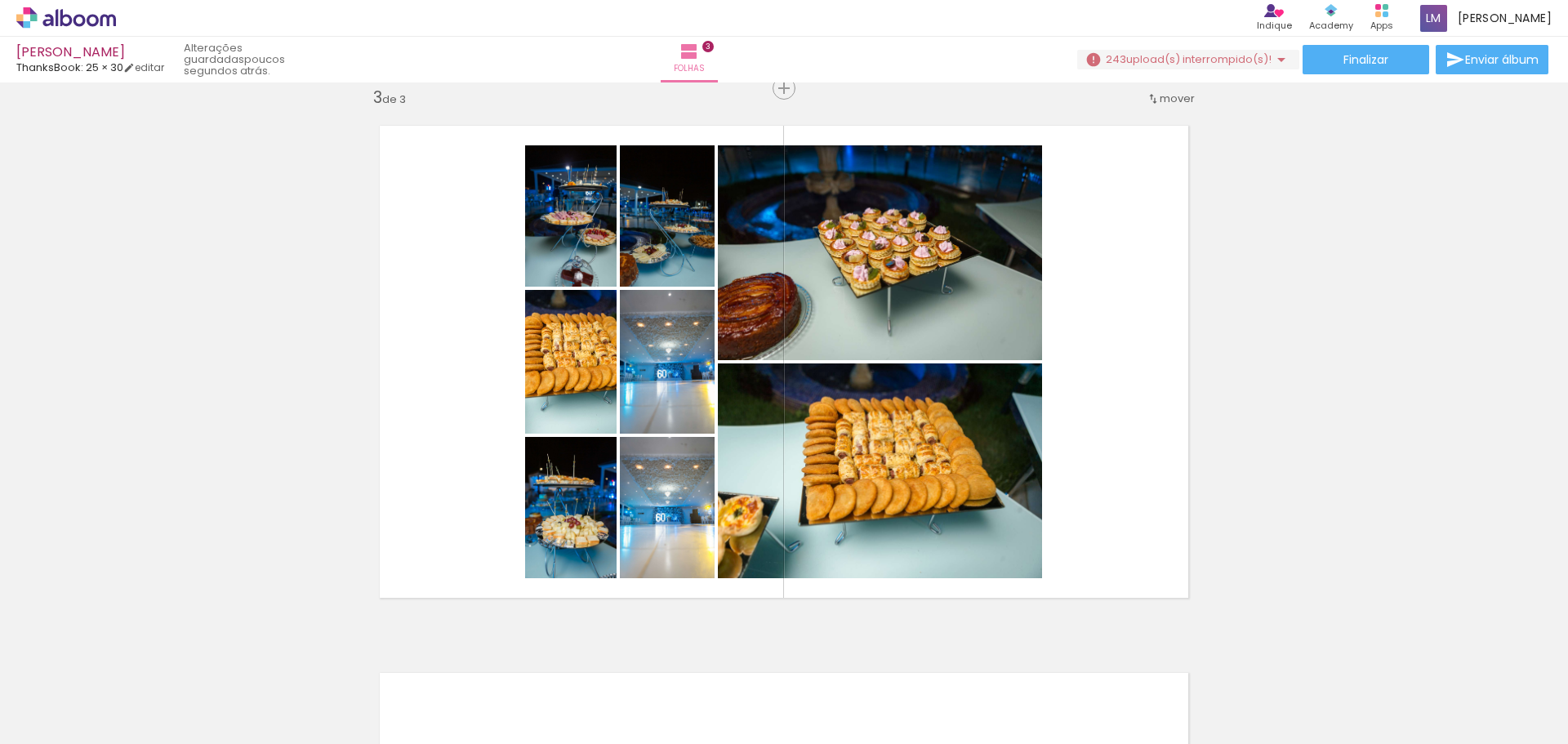
scroll to position [0, 1952]
